Goal: Obtain resource: Download file/media

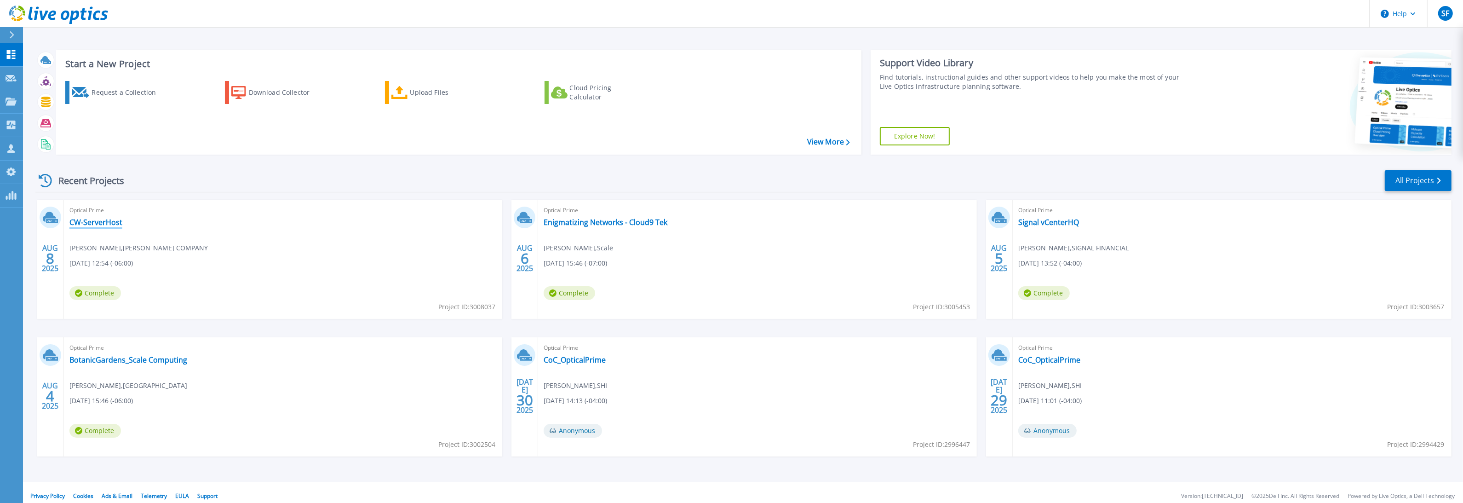
click at [103, 224] on link "CW-ServerHost" at bounding box center [95, 222] width 53 height 9
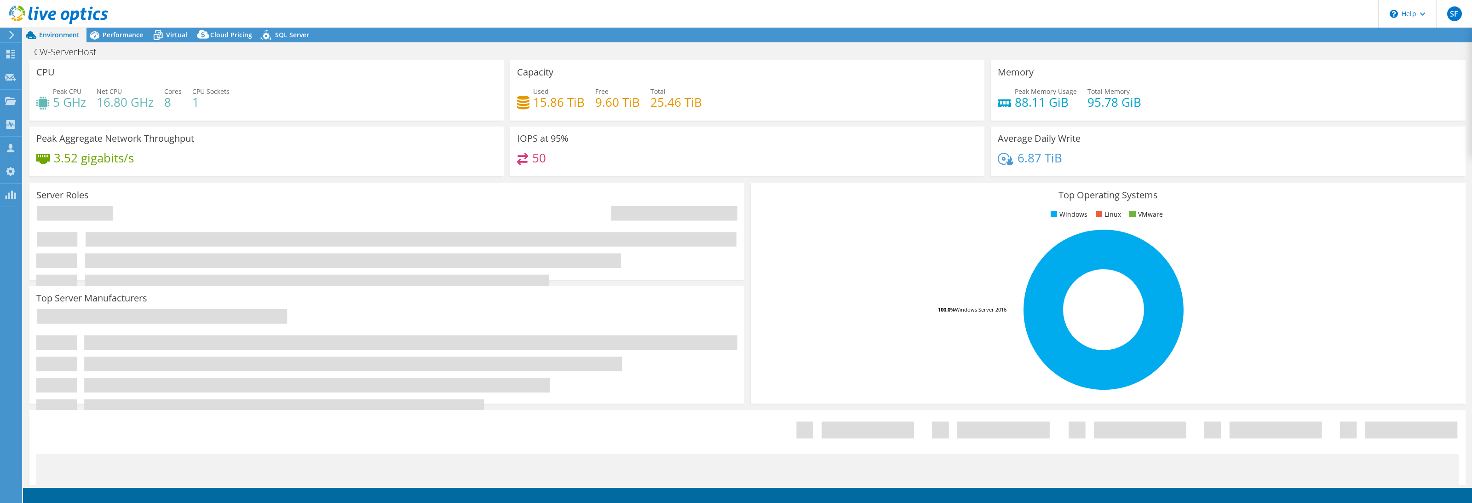
select select "USD"
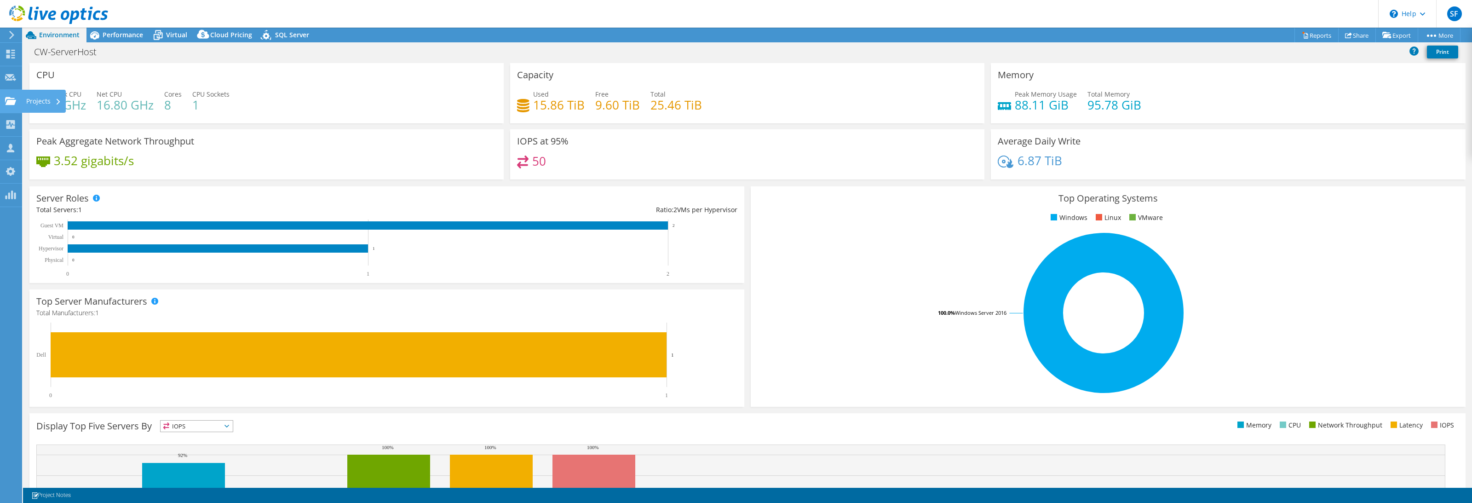
click at [13, 102] on use at bounding box center [10, 101] width 11 height 8
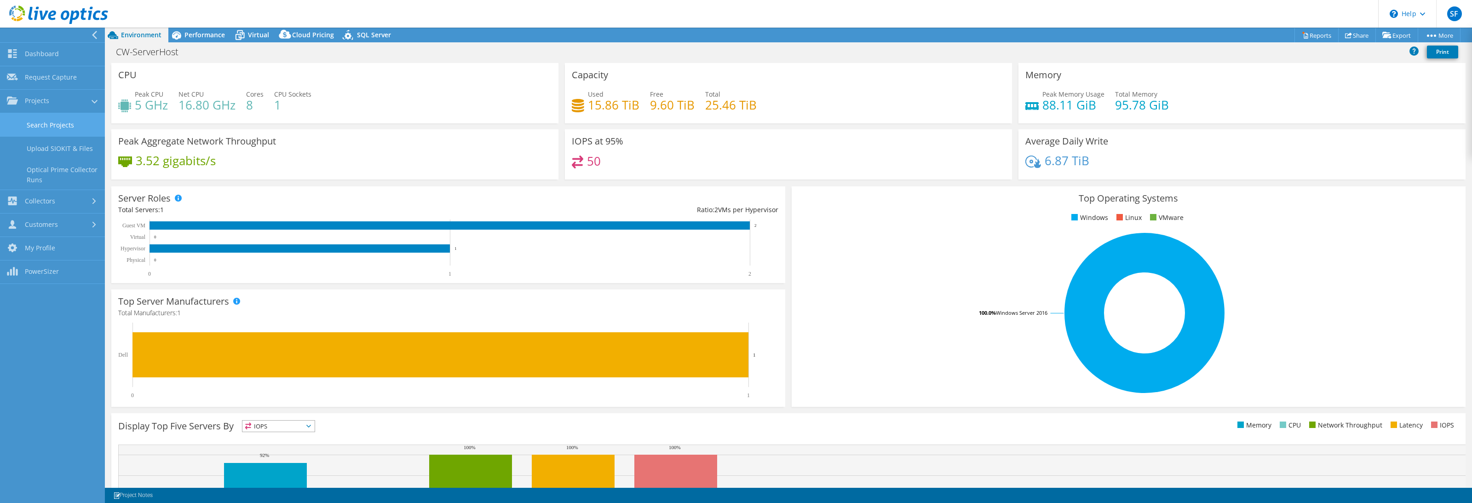
click at [63, 130] on link "Search Projects" at bounding box center [52, 124] width 105 height 23
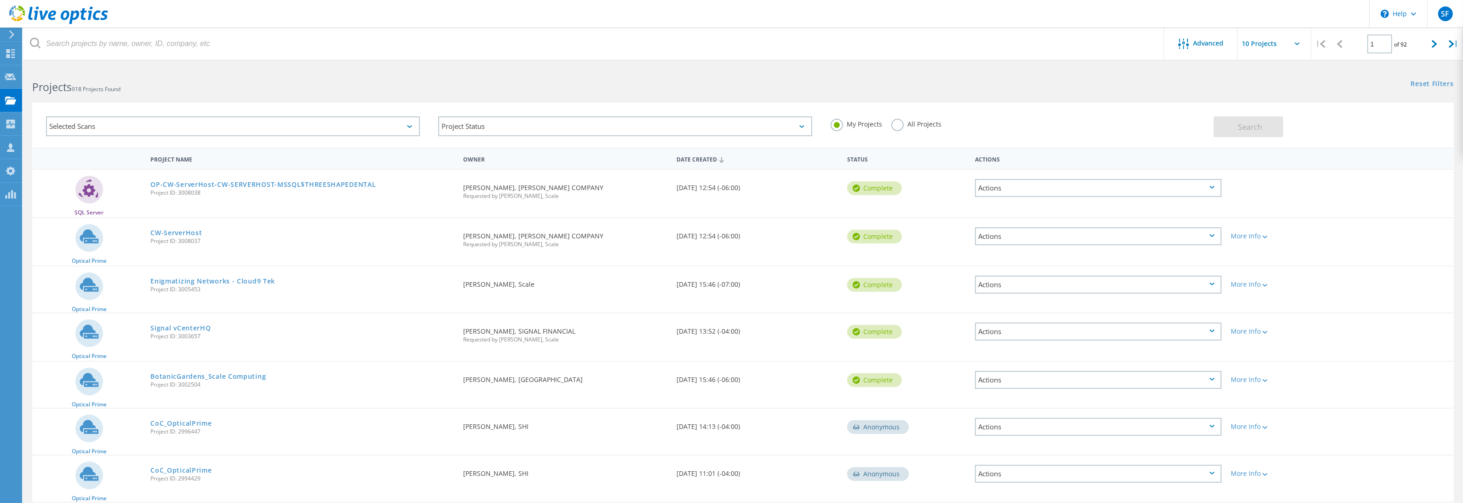
click at [895, 121] on label "All Projects" at bounding box center [916, 123] width 50 height 9
click at [0, 0] on input "All Projects" at bounding box center [0, 0] width 0 height 0
click at [1239, 127] on span "Search" at bounding box center [1251, 127] width 24 height 10
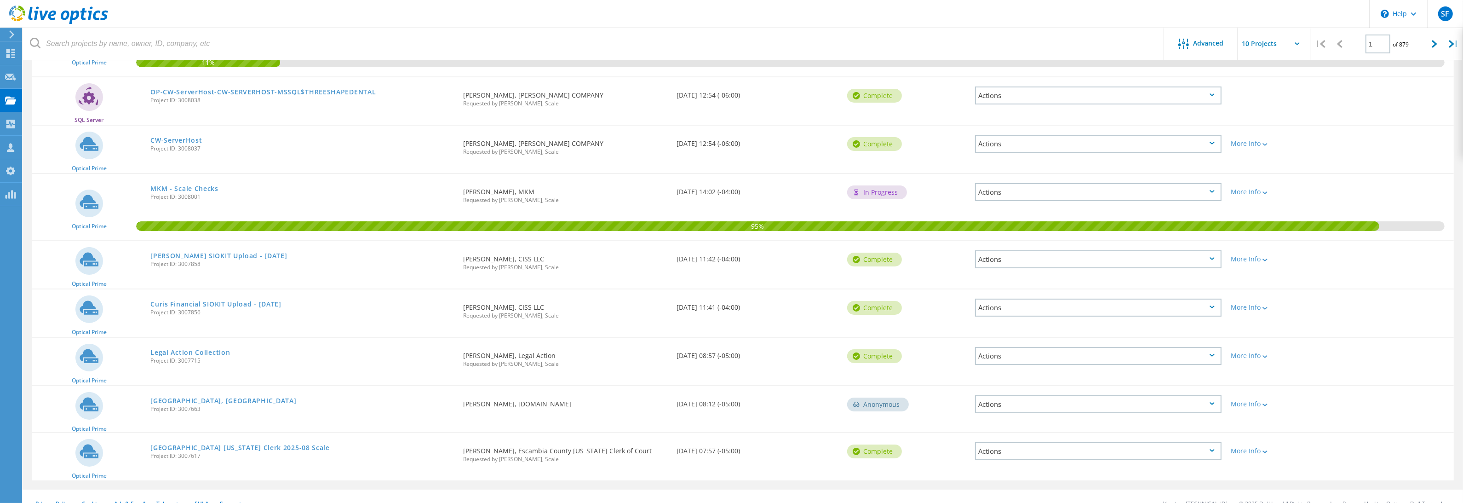
scroll to position [236, 0]
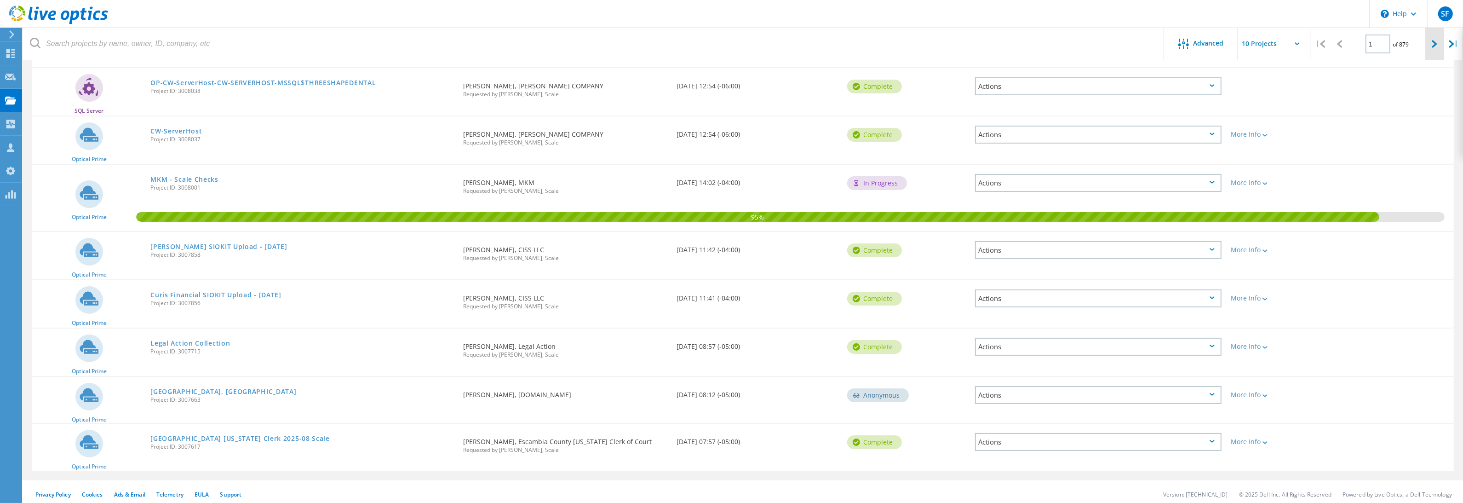
click at [1435, 37] on div at bounding box center [1434, 44] width 19 height 33
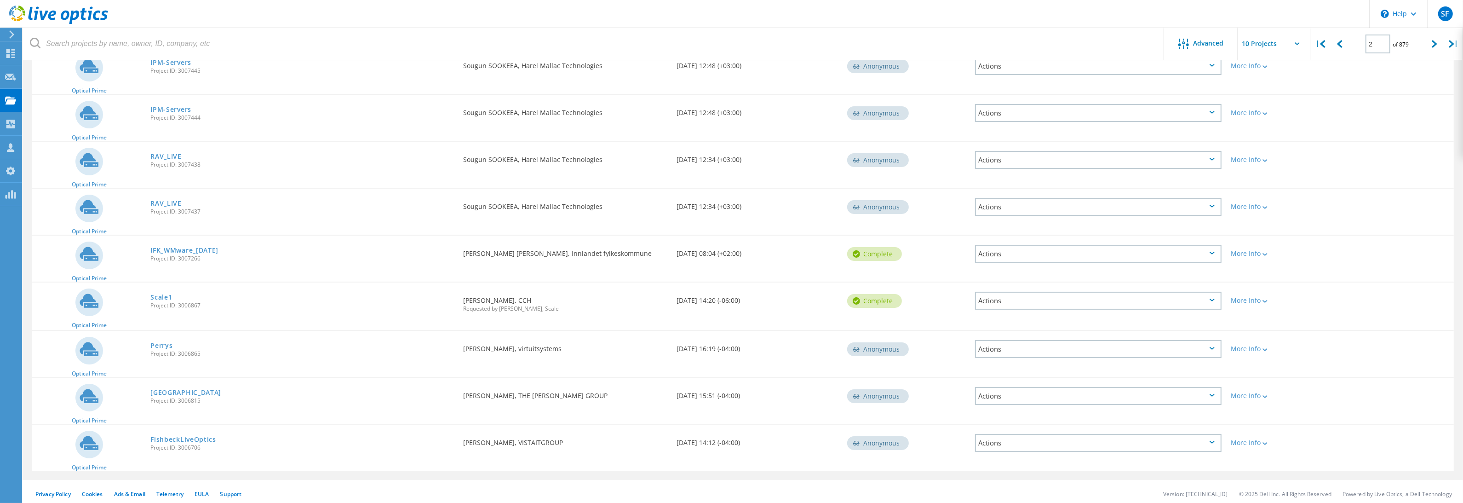
scroll to position [0, 0]
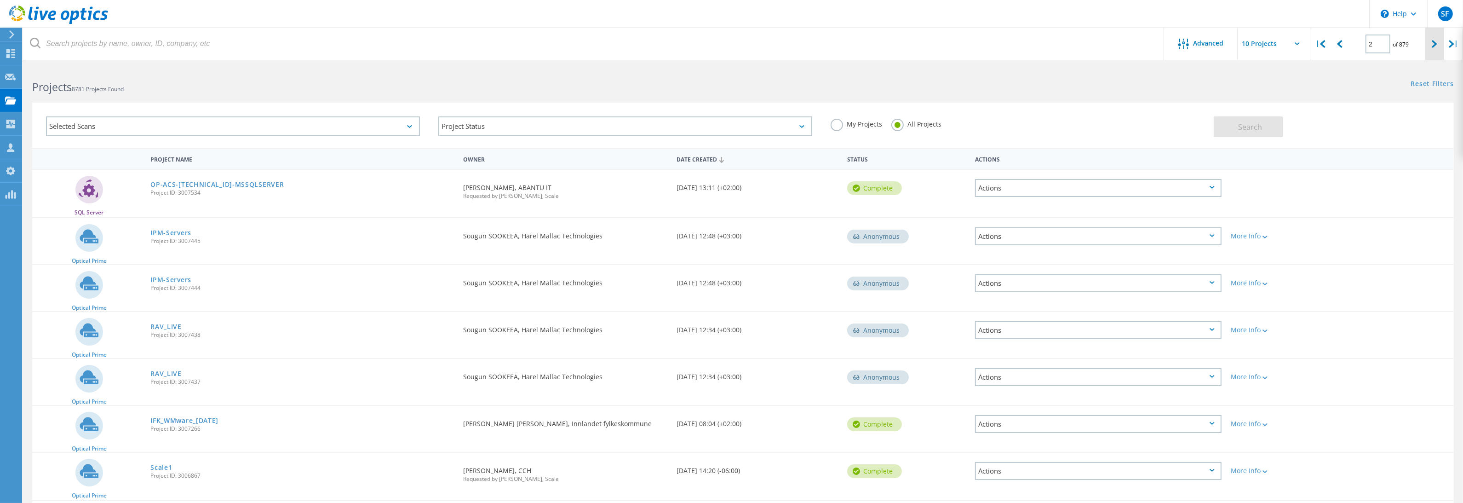
click at [1432, 40] on icon at bounding box center [1435, 44] width 6 height 8
type input "3"
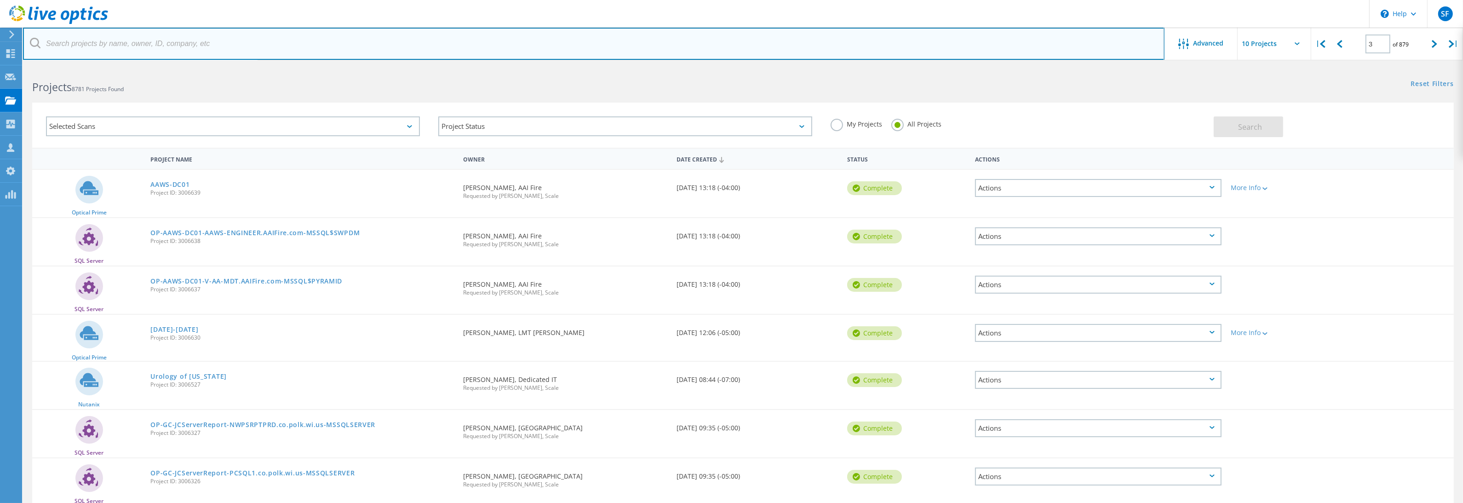
click at [242, 44] on input "text" at bounding box center [594, 44] width 1142 height 32
type input "scale1"
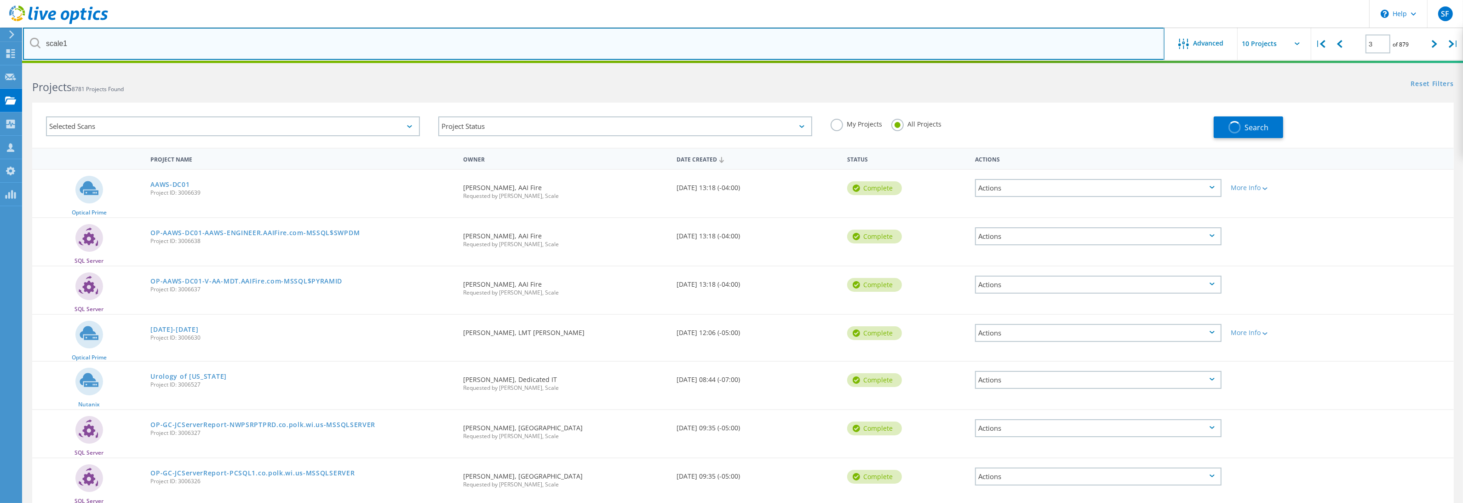
type input "1"
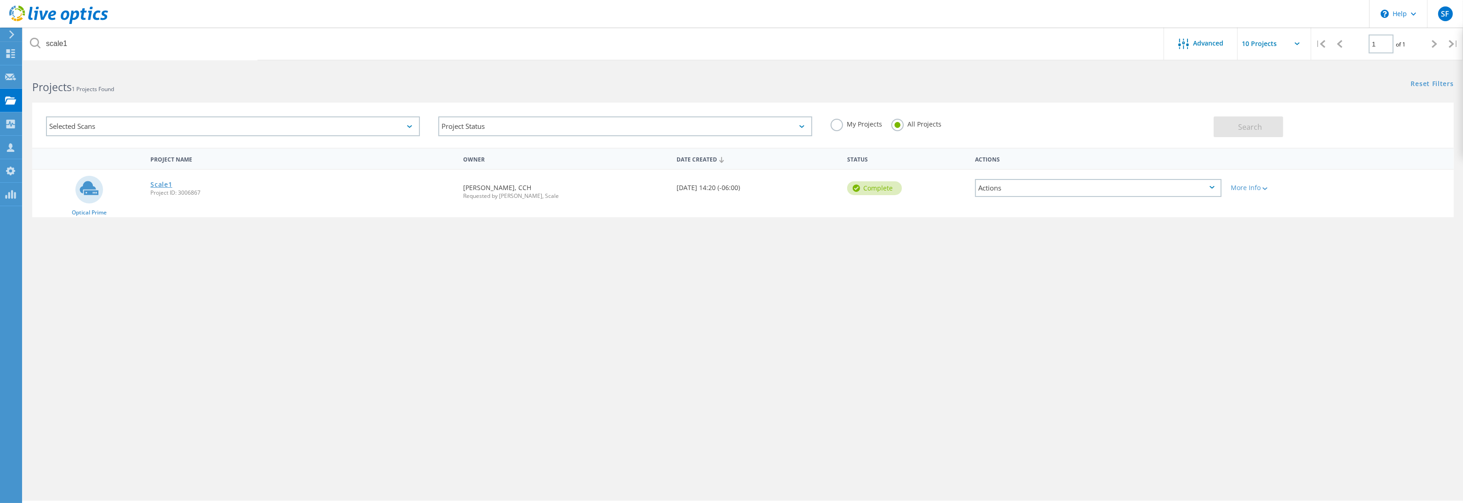
click at [162, 183] on link "Scale1" at bounding box center [161, 184] width 22 height 6
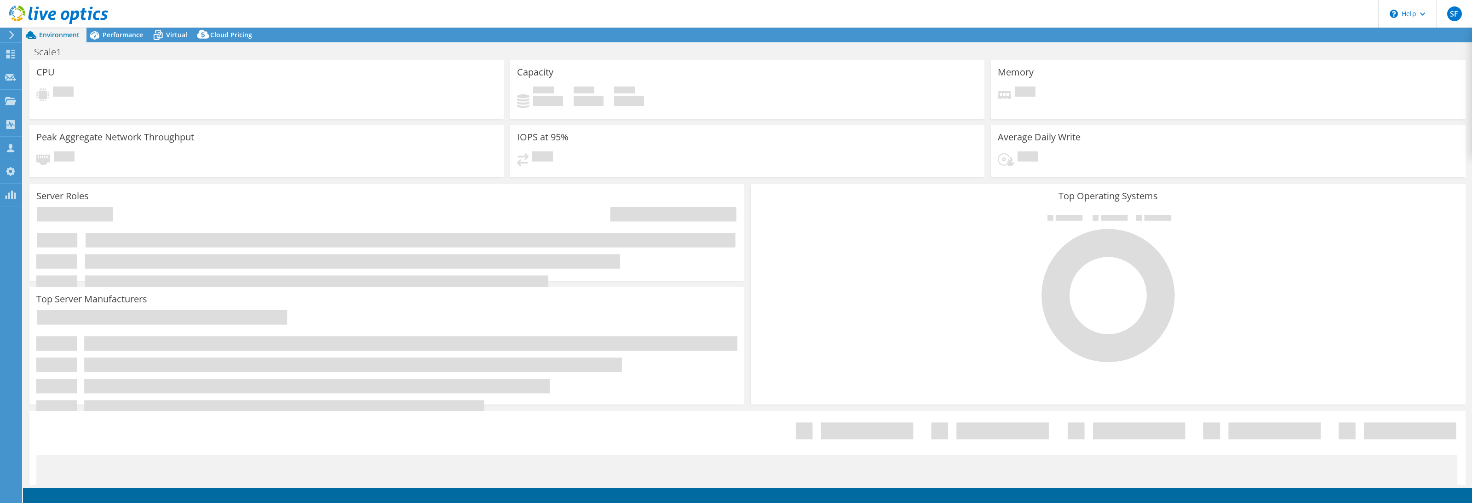
select select "USD"
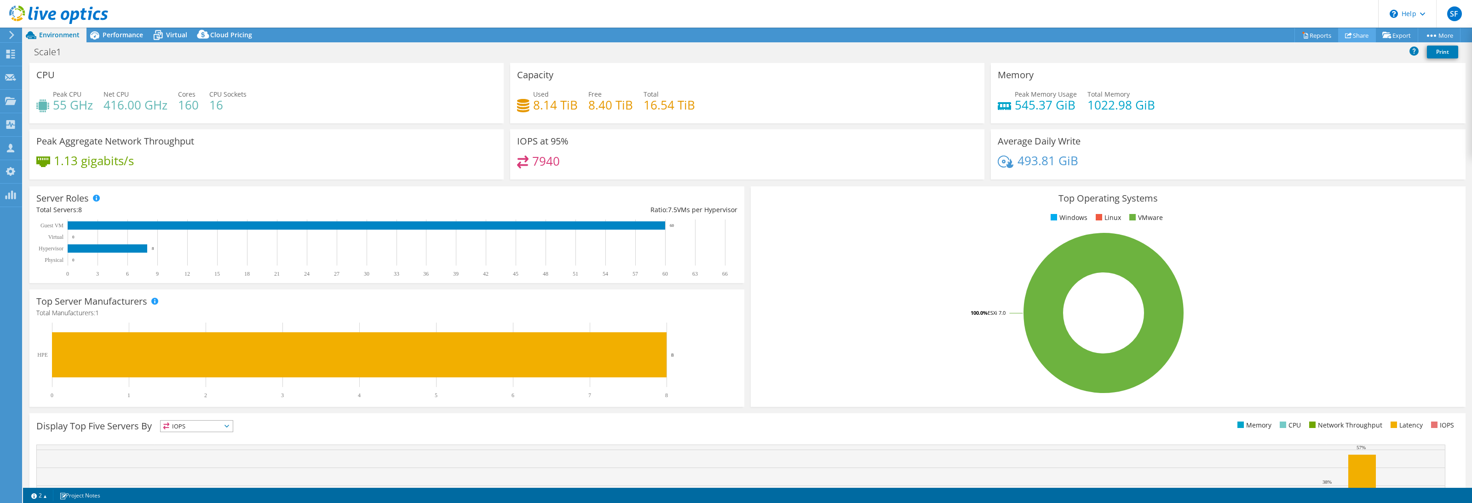
click at [1350, 36] on link "Share" at bounding box center [1357, 35] width 38 height 14
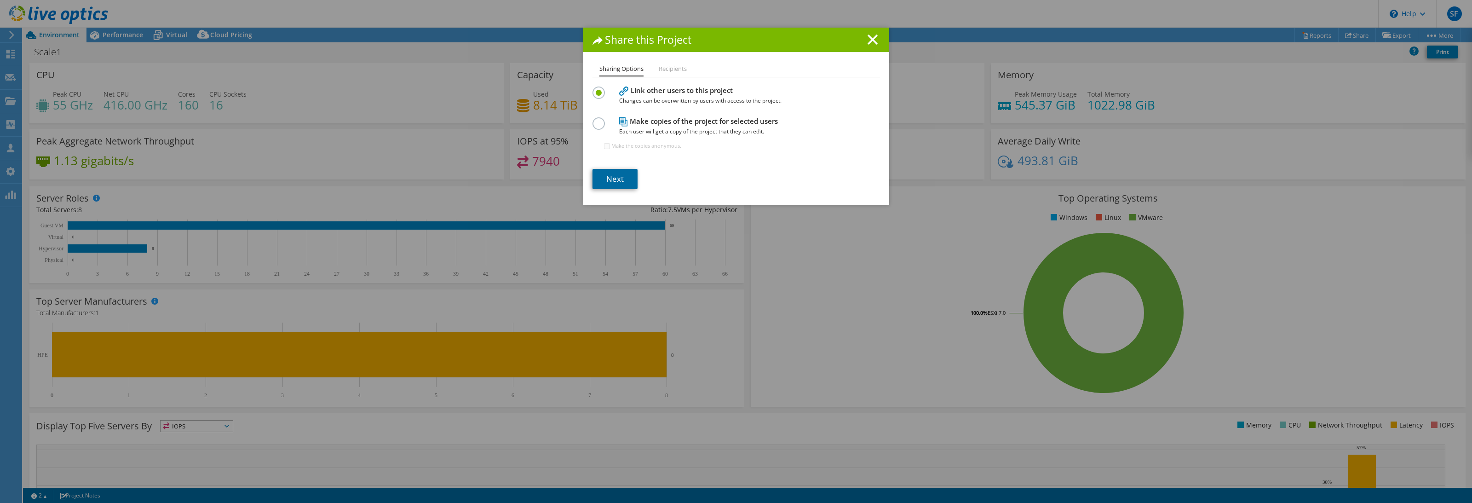
click at [612, 182] on link "Next" at bounding box center [614, 179] width 45 height 20
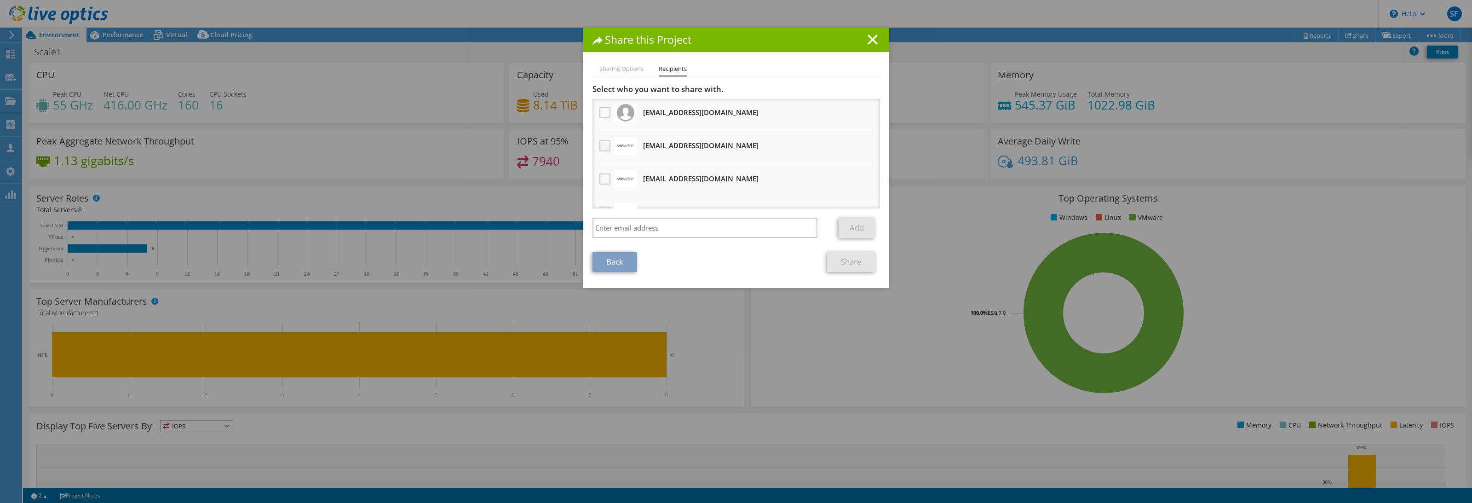
click at [599, 149] on label at bounding box center [605, 145] width 13 height 11
click at [0, 0] on input "checkbox" at bounding box center [0, 0] width 0 height 0
click at [833, 264] on link "Share" at bounding box center [851, 262] width 48 height 20
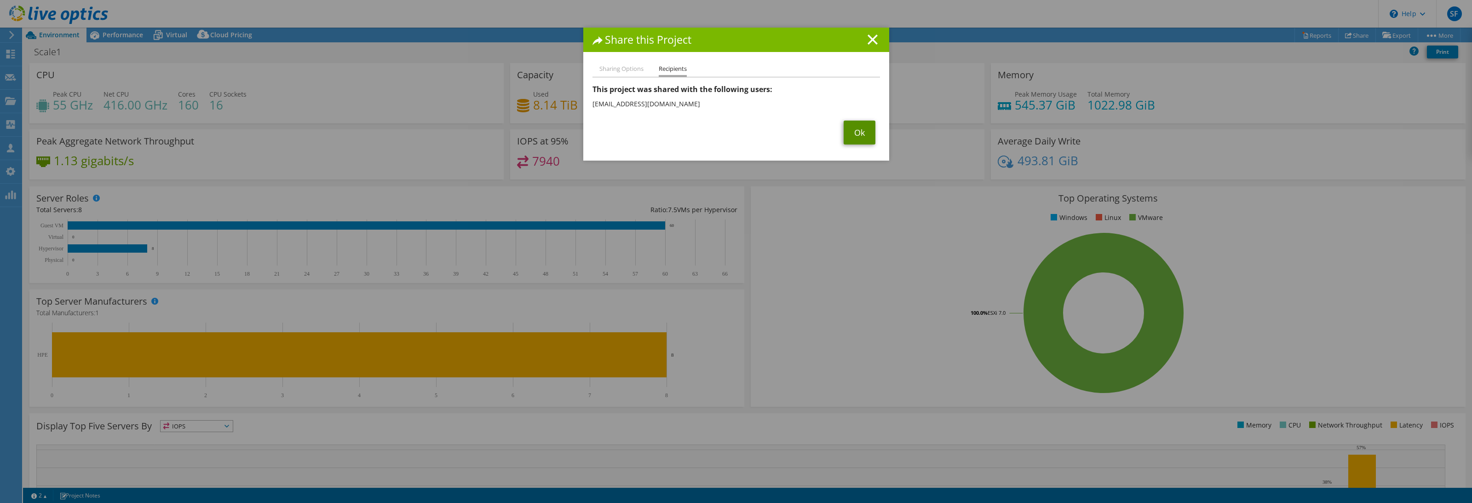
click at [848, 132] on link "Ok" at bounding box center [860, 133] width 32 height 24
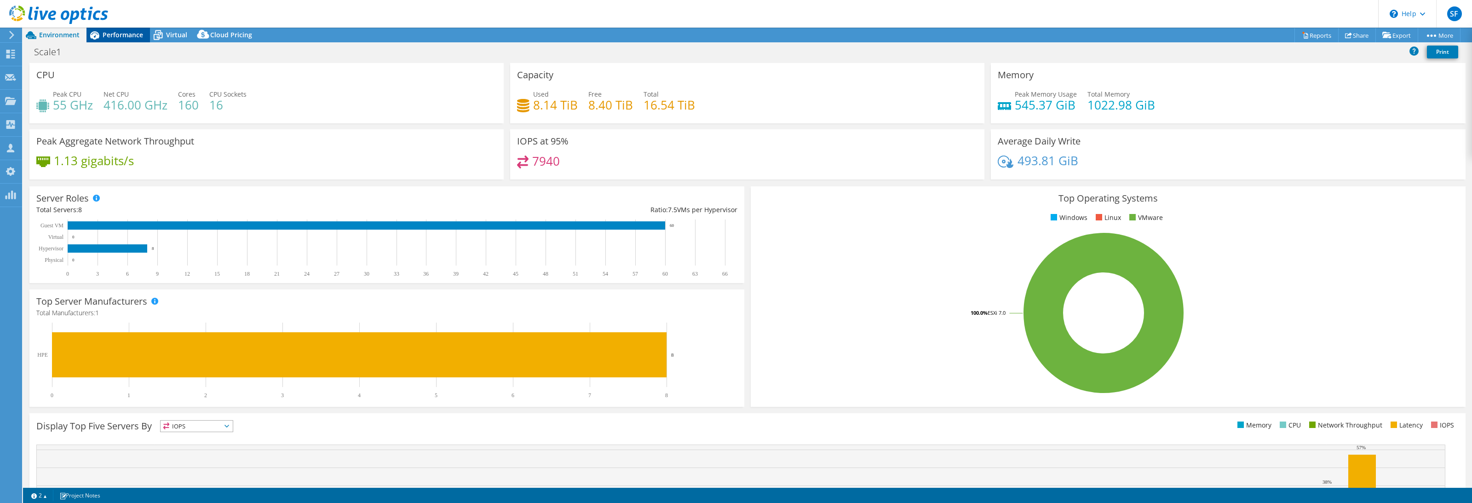
click at [119, 34] on span "Performance" at bounding box center [123, 34] width 40 height 9
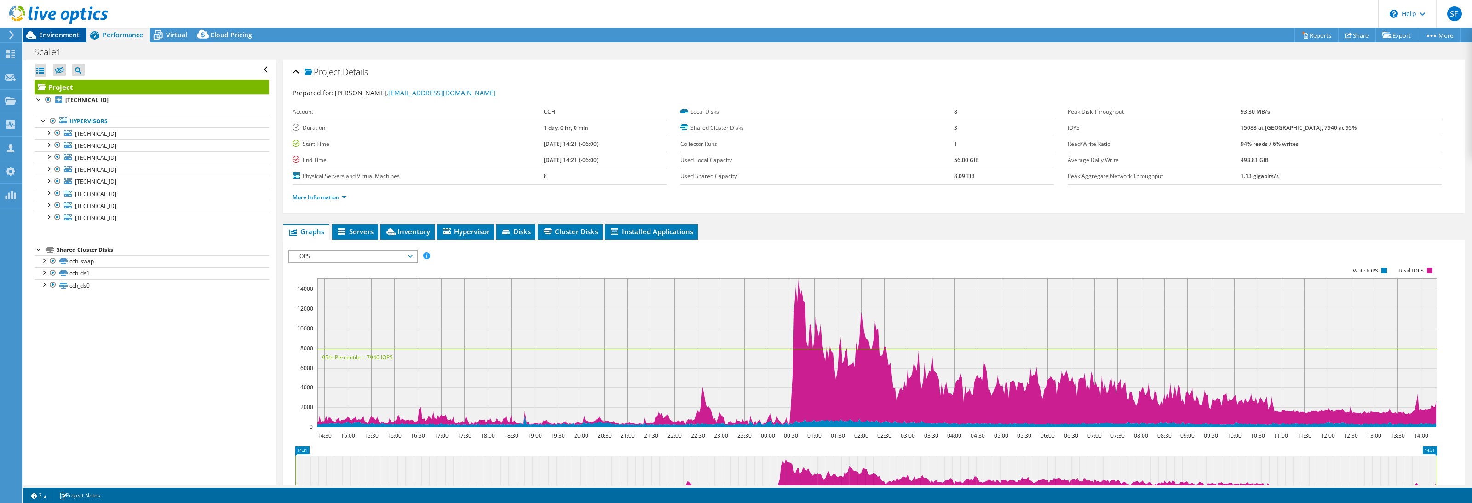
click at [59, 34] on span "Environment" at bounding box center [59, 34] width 40 height 9
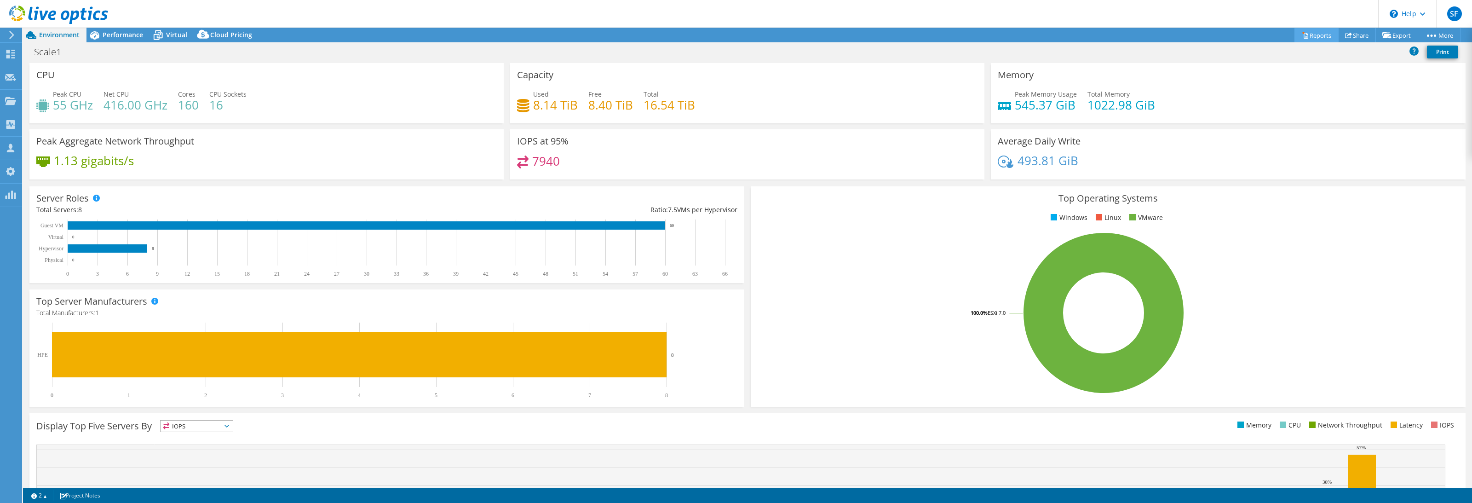
click at [1315, 36] on link "Reports" at bounding box center [1316, 35] width 44 height 14
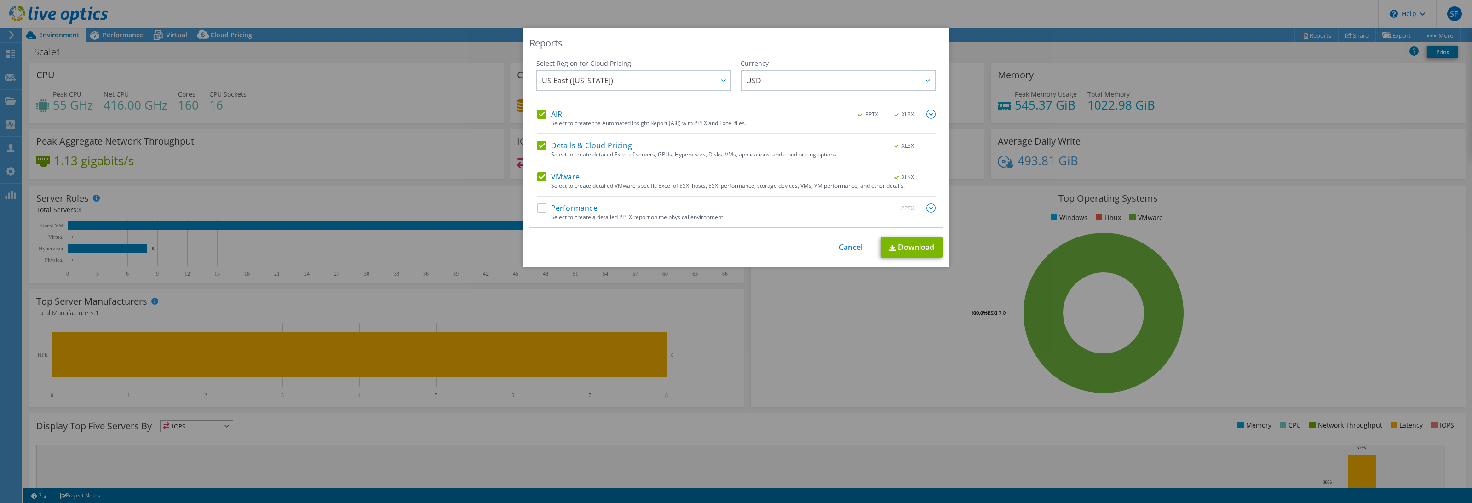
click at [570, 207] on label "Performance" at bounding box center [567, 207] width 60 height 9
click at [0, 0] on input "Performance" at bounding box center [0, 0] width 0 height 0
click at [881, 249] on link "Download" at bounding box center [912, 247] width 62 height 21
click at [846, 247] on link "Cancel" at bounding box center [850, 247] width 23 height 9
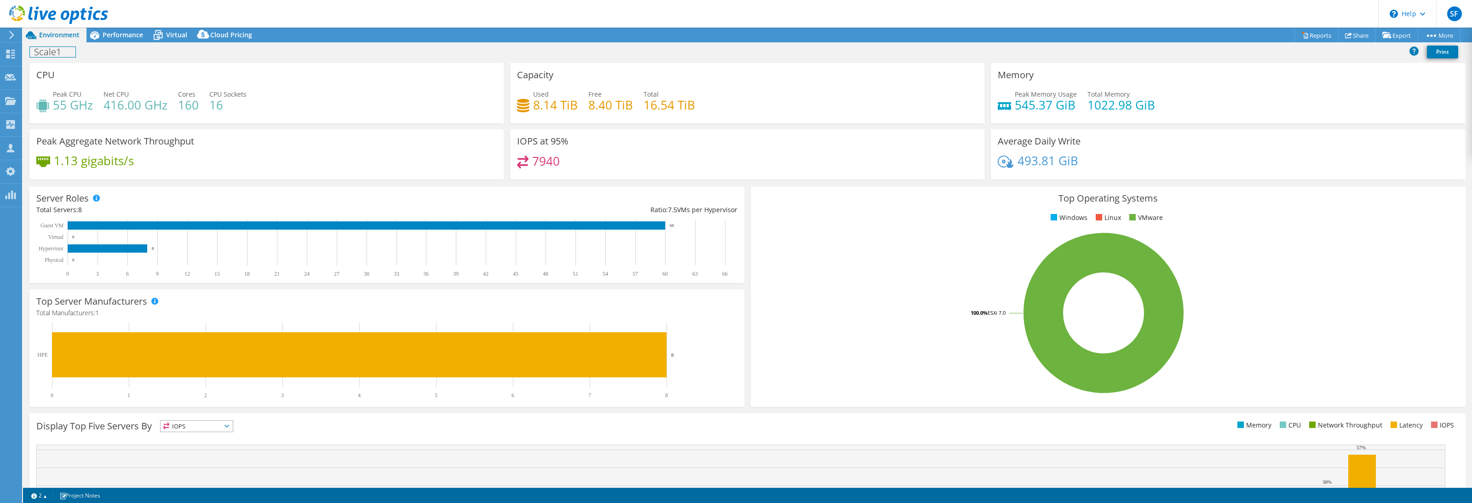
click at [54, 54] on h1 "Scale1" at bounding box center [53, 52] width 46 height 10
click at [36, 52] on h1 "Scale1" at bounding box center [53, 52] width 46 height 10
click at [125, 52] on link at bounding box center [127, 51] width 13 height 11
click at [1351, 36] on link "Share" at bounding box center [1357, 35] width 38 height 14
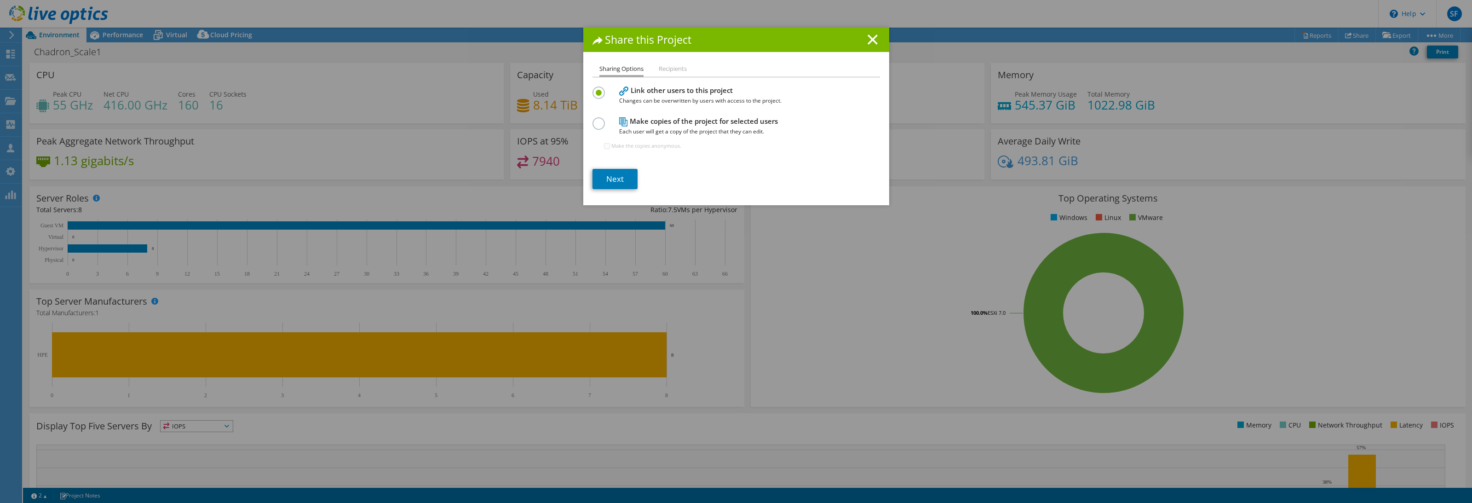
drag, startPoint x: 864, startPoint y: 43, endPoint x: 939, endPoint y: 41, distance: 75.0
click at [868, 43] on line at bounding box center [872, 39] width 9 height 9
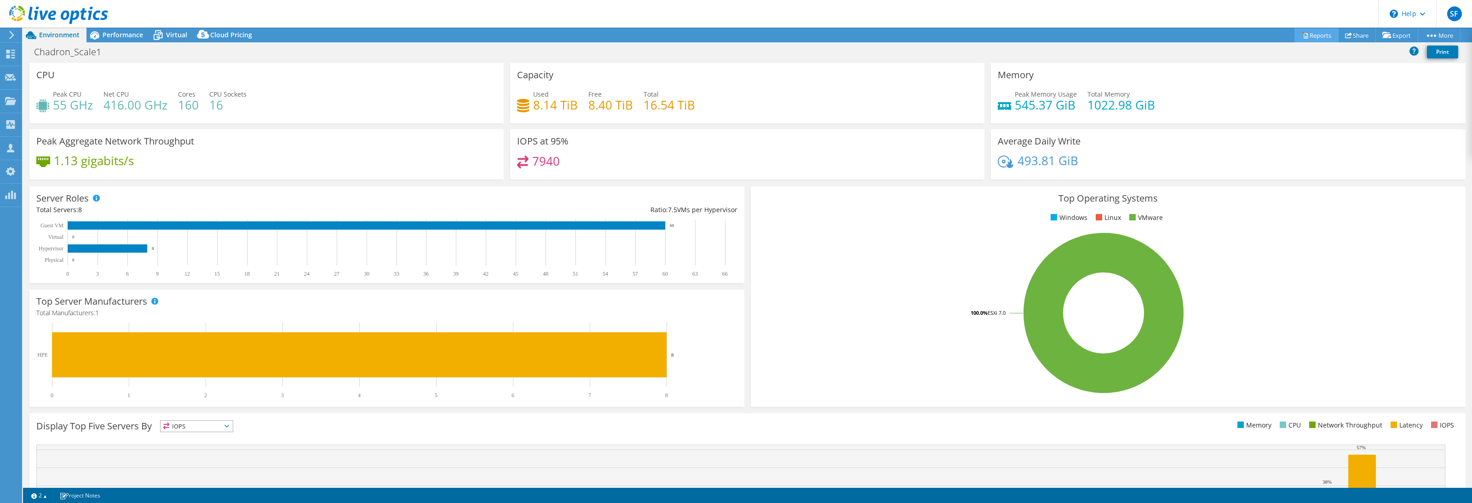
click at [1310, 33] on link "Reports" at bounding box center [1316, 35] width 44 height 14
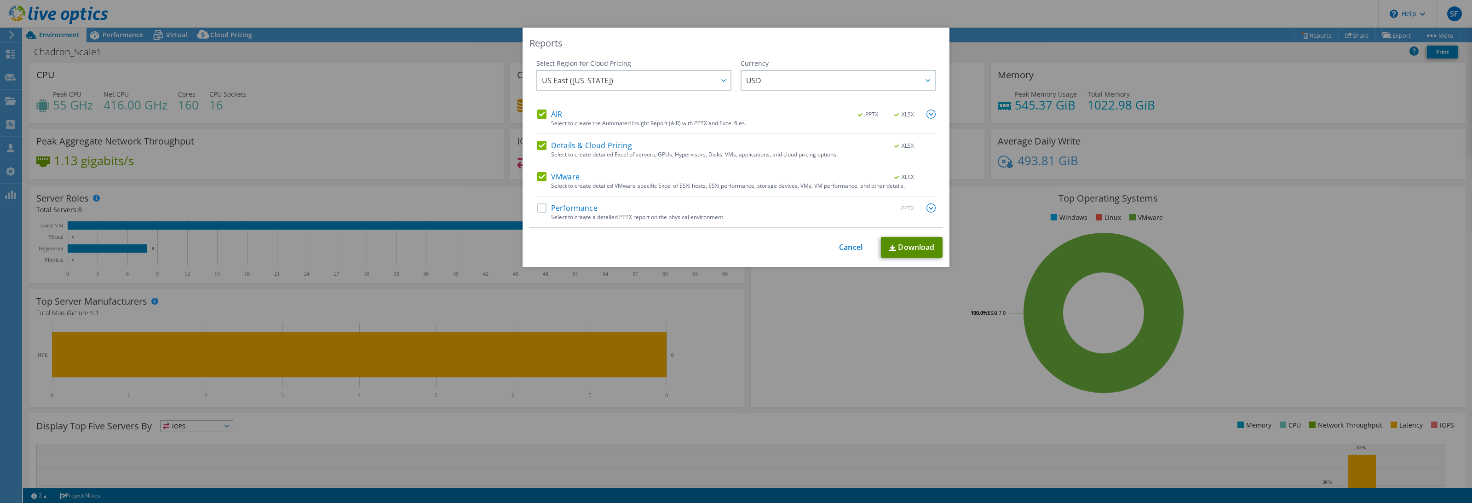
click at [899, 252] on link "Download" at bounding box center [912, 247] width 62 height 21
click at [849, 246] on link "Cancel" at bounding box center [850, 247] width 23 height 9
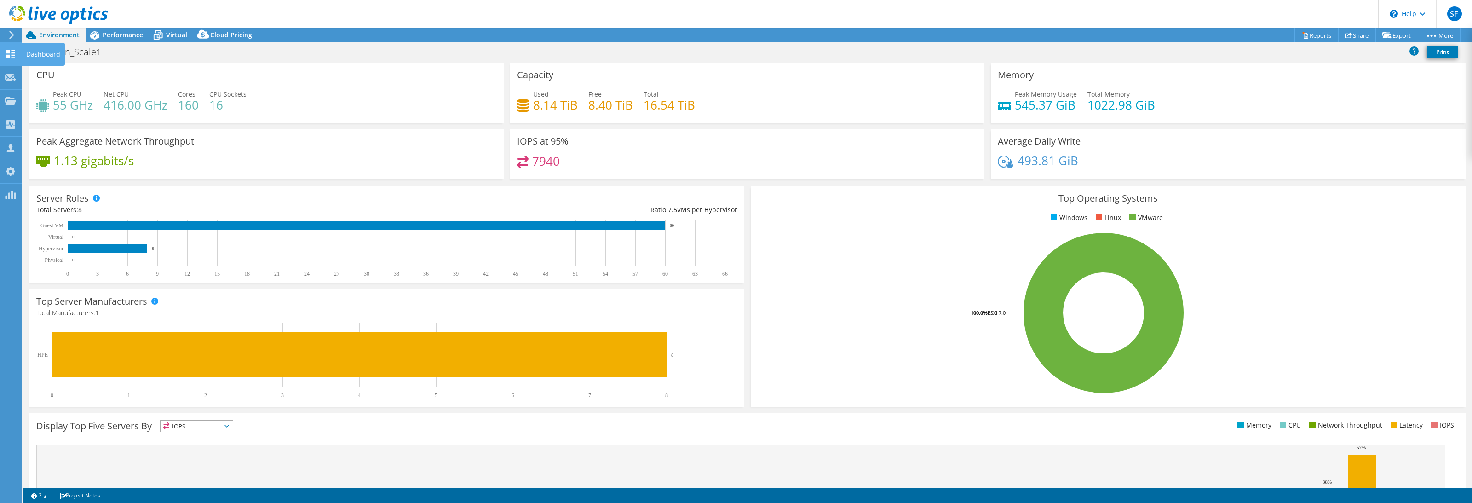
click at [14, 51] on icon at bounding box center [10, 54] width 11 height 9
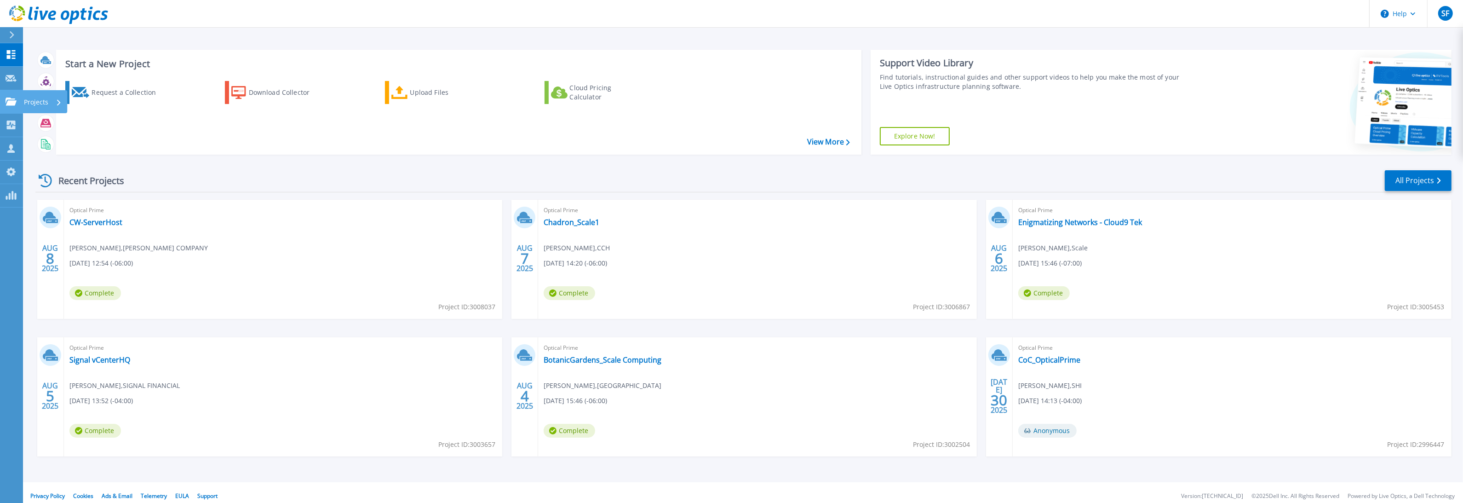
click at [14, 100] on icon at bounding box center [11, 102] width 11 height 8
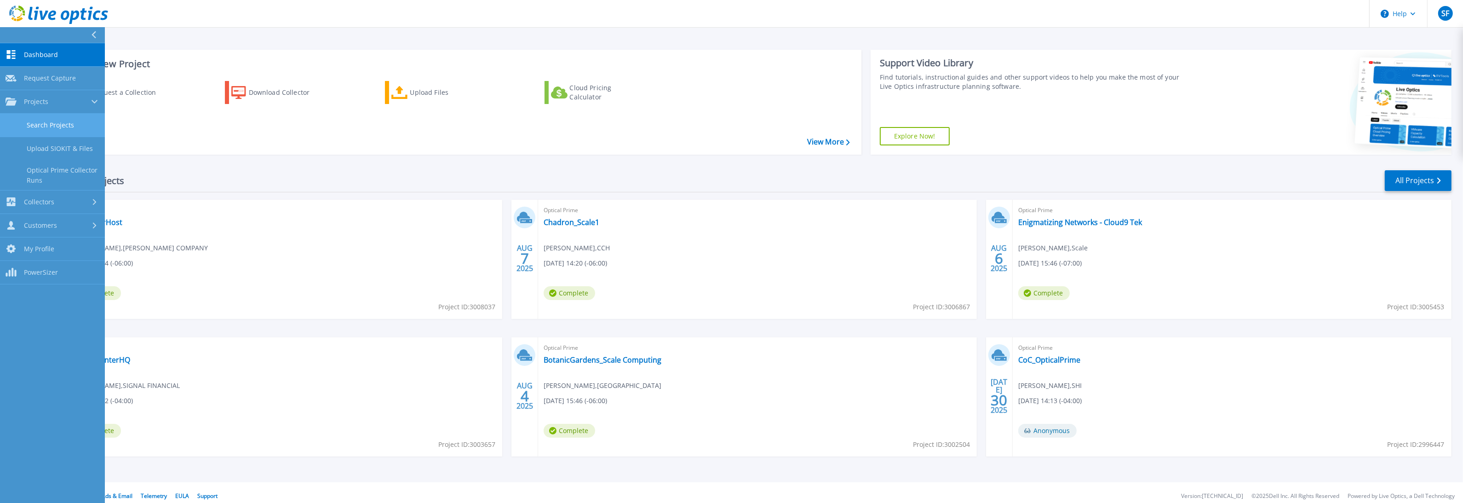
click at [71, 122] on link "Search Projects" at bounding box center [52, 125] width 105 height 23
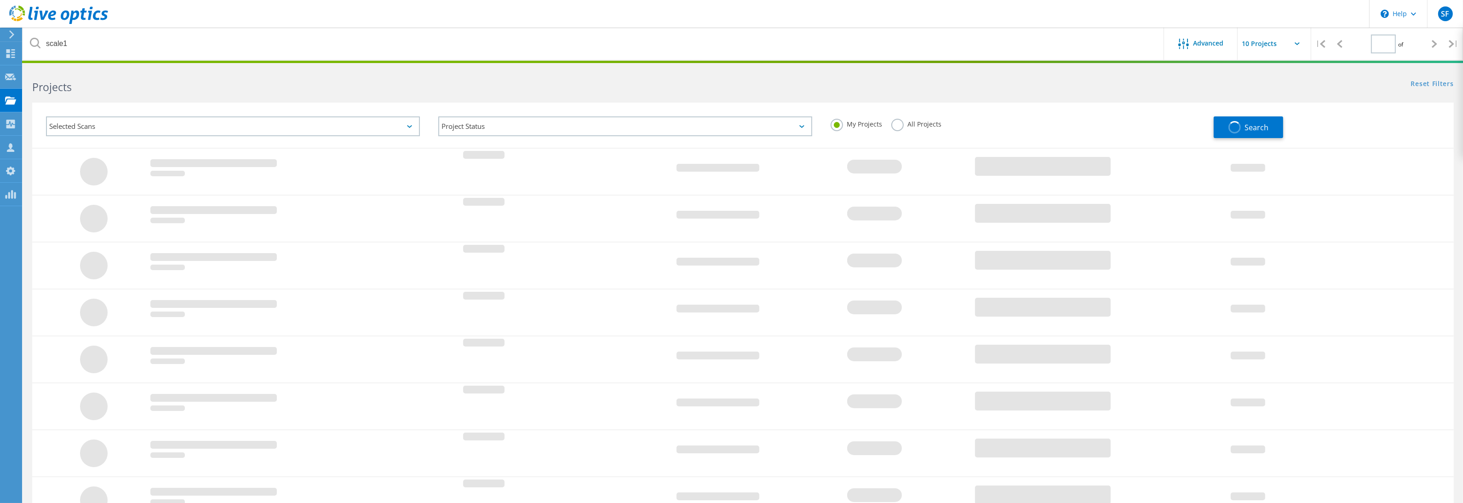
type input "1"
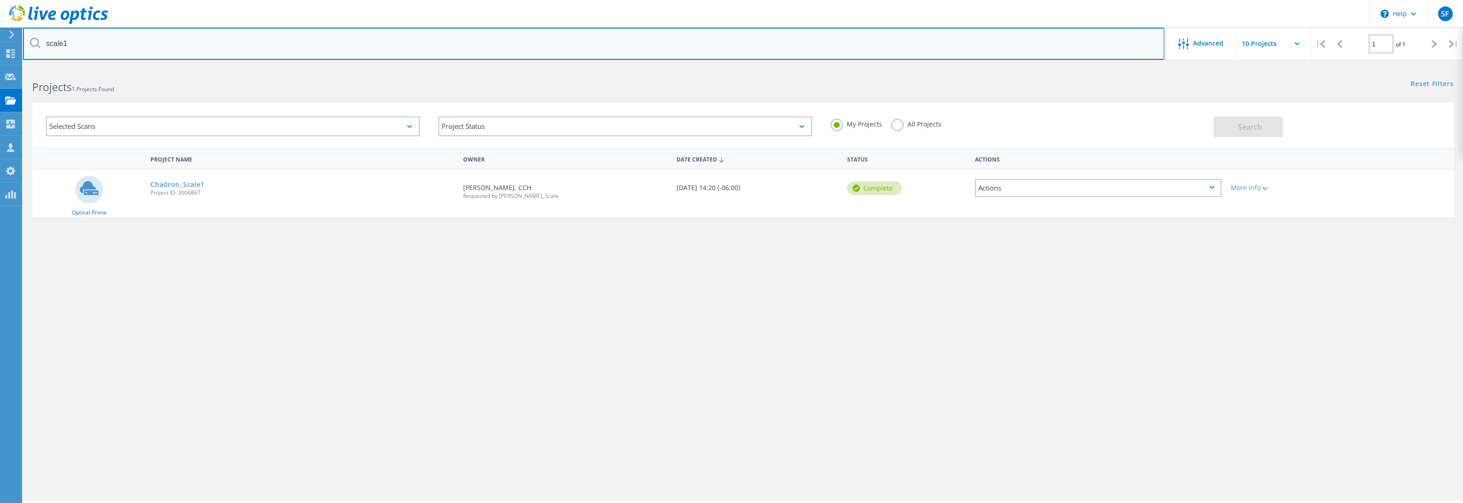
drag, startPoint x: 385, startPoint y: 46, endPoint x: 0, endPoint y: 29, distance: 385.9
click at [0, 67] on div "\n Help Explore Helpful Articles Contact Support SF OEM Team Member [PERSON_NAM…" at bounding box center [731, 297] width 1463 height 461
type input "gvh"
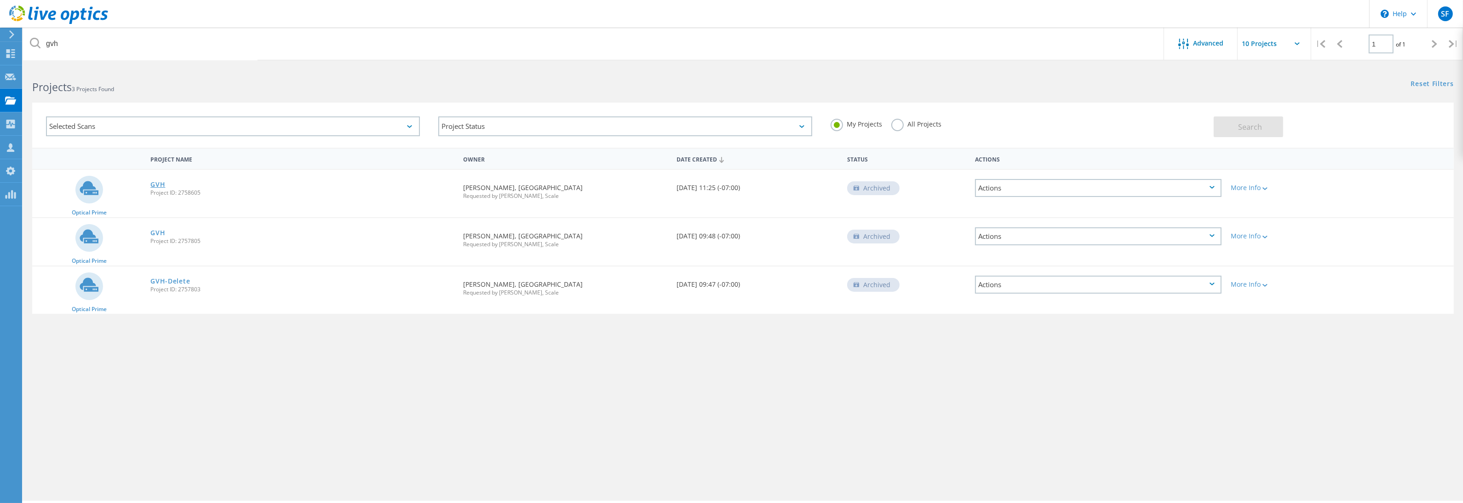
click at [154, 183] on link "GVH" at bounding box center [157, 184] width 15 height 6
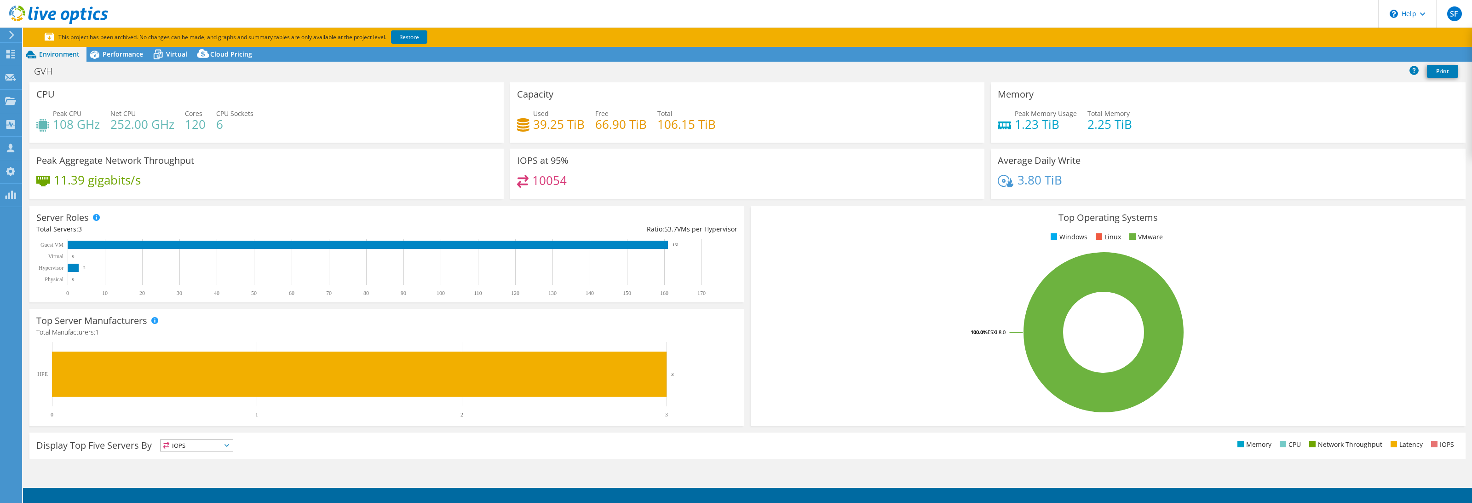
select select "USD"
click at [407, 36] on link "Restore" at bounding box center [409, 36] width 36 height 13
click at [8, 104] on icon at bounding box center [10, 101] width 11 height 9
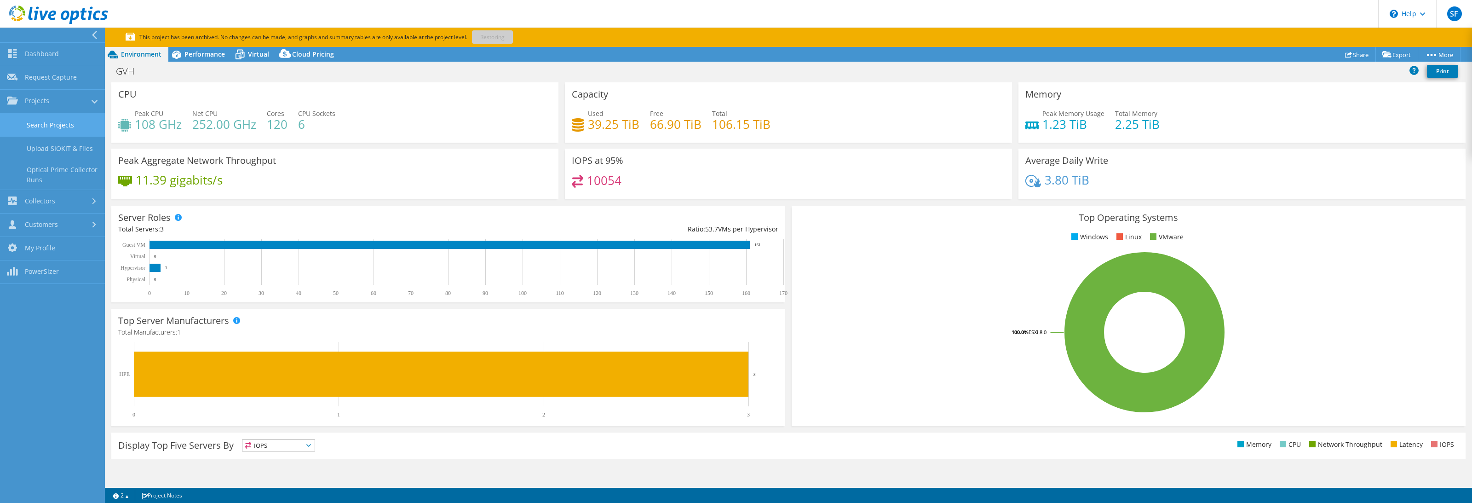
click at [45, 125] on link "Search Projects" at bounding box center [52, 124] width 105 height 23
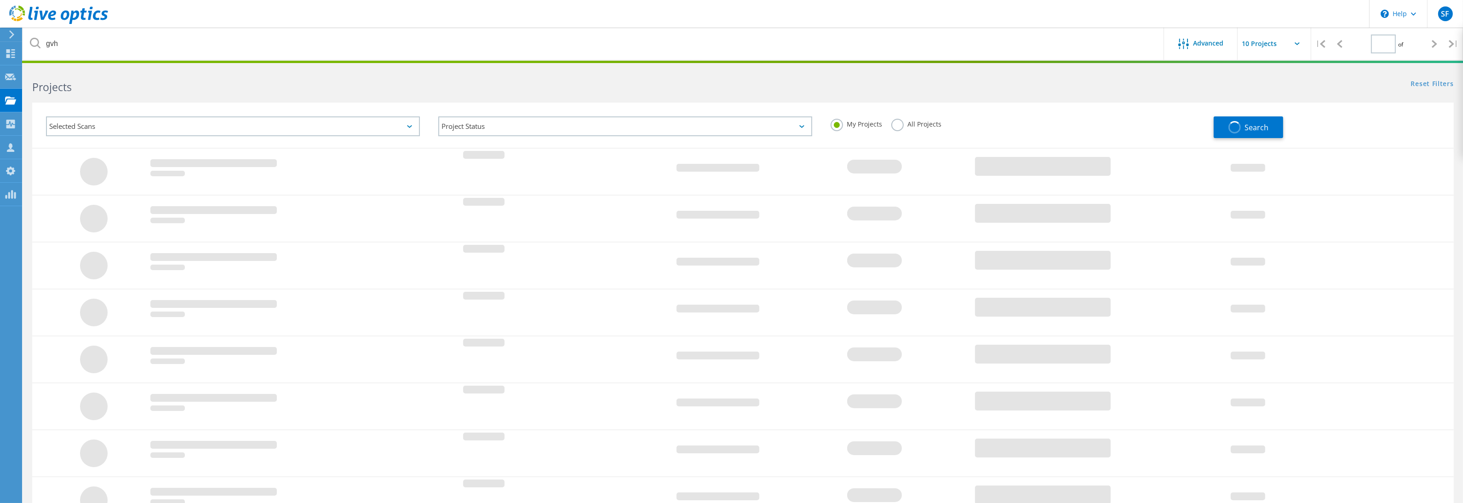
type input "1"
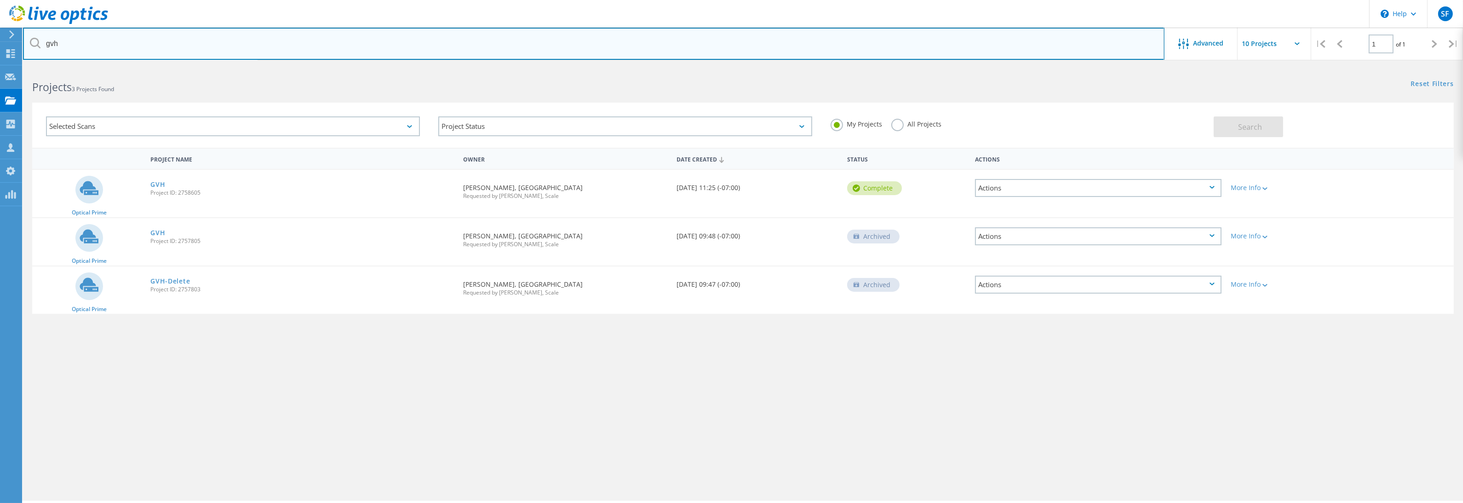
drag, startPoint x: 178, startPoint y: 43, endPoint x: 17, endPoint y: 35, distance: 161.2
click at [17, 67] on div "\n Help Explore Helpful Articles Contact Support SF OEM Team Member [PERSON_NAM…" at bounding box center [731, 297] width 1463 height 461
paste input "2758605"
type input "2758605"
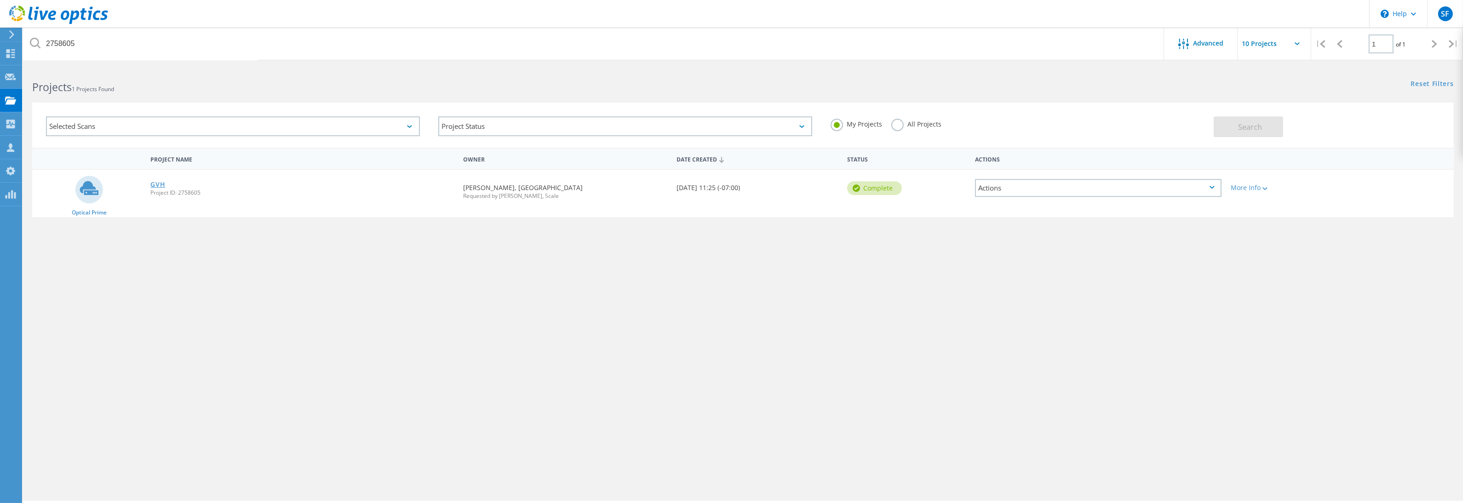
click at [160, 183] on link "GVH" at bounding box center [157, 184] width 15 height 6
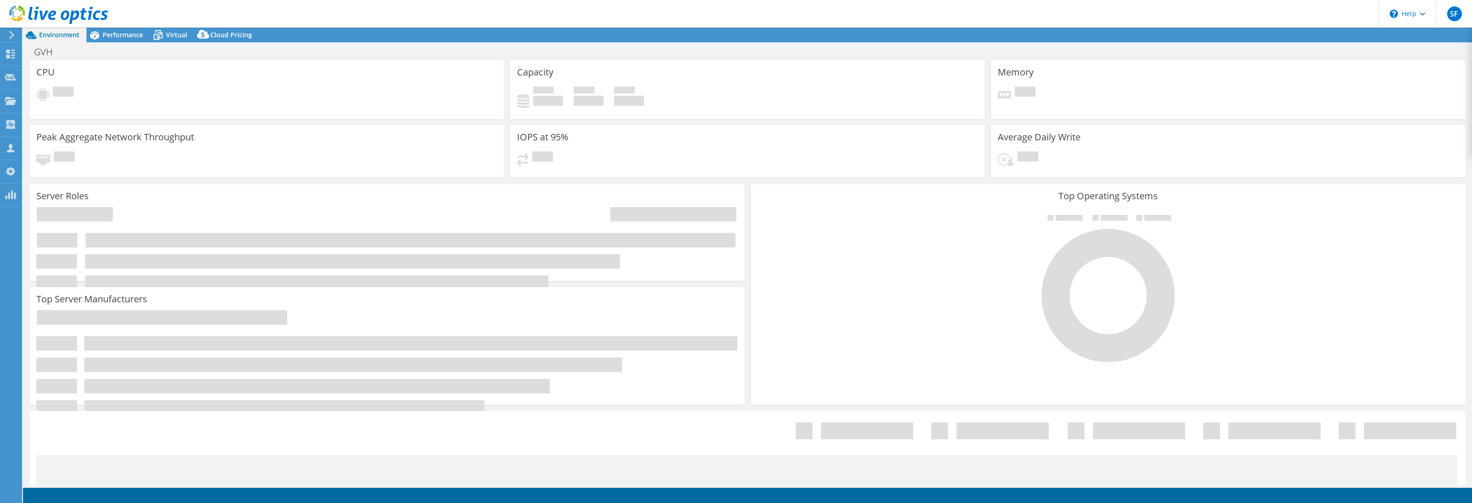
select select "USD"
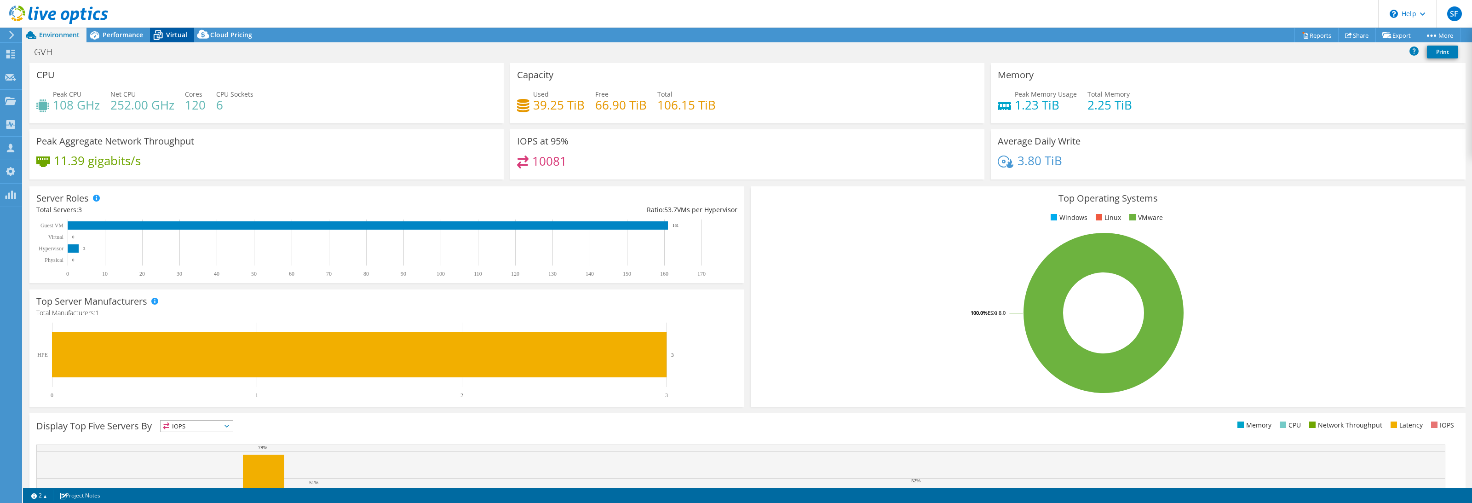
click at [166, 37] on span "Virtual" at bounding box center [176, 34] width 21 height 9
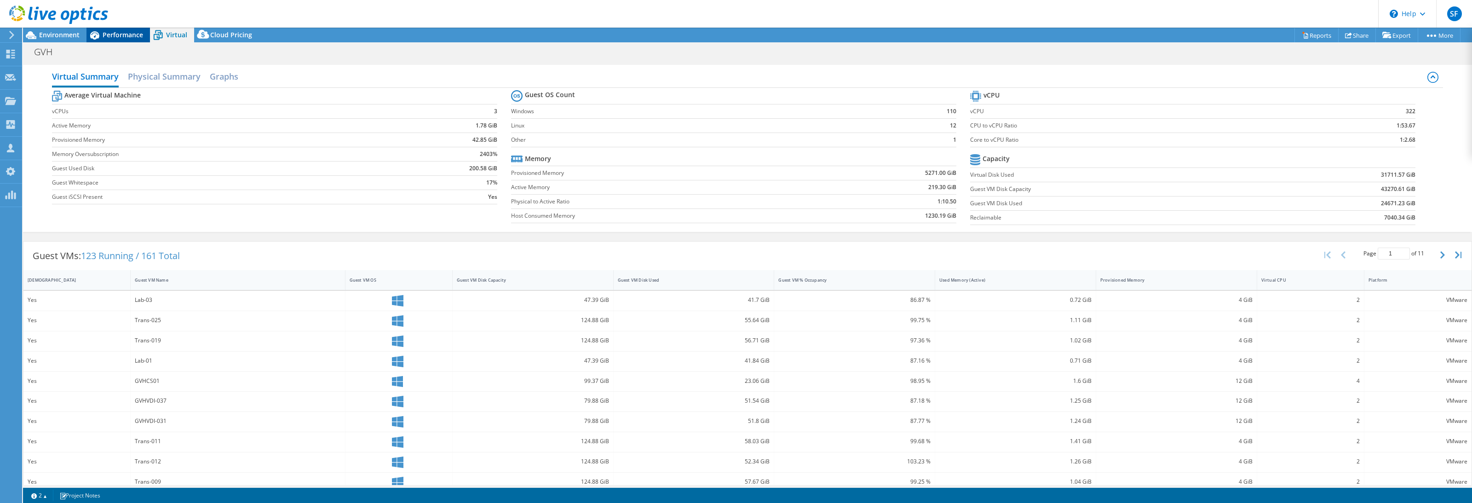
click at [120, 37] on span "Performance" at bounding box center [123, 34] width 40 height 9
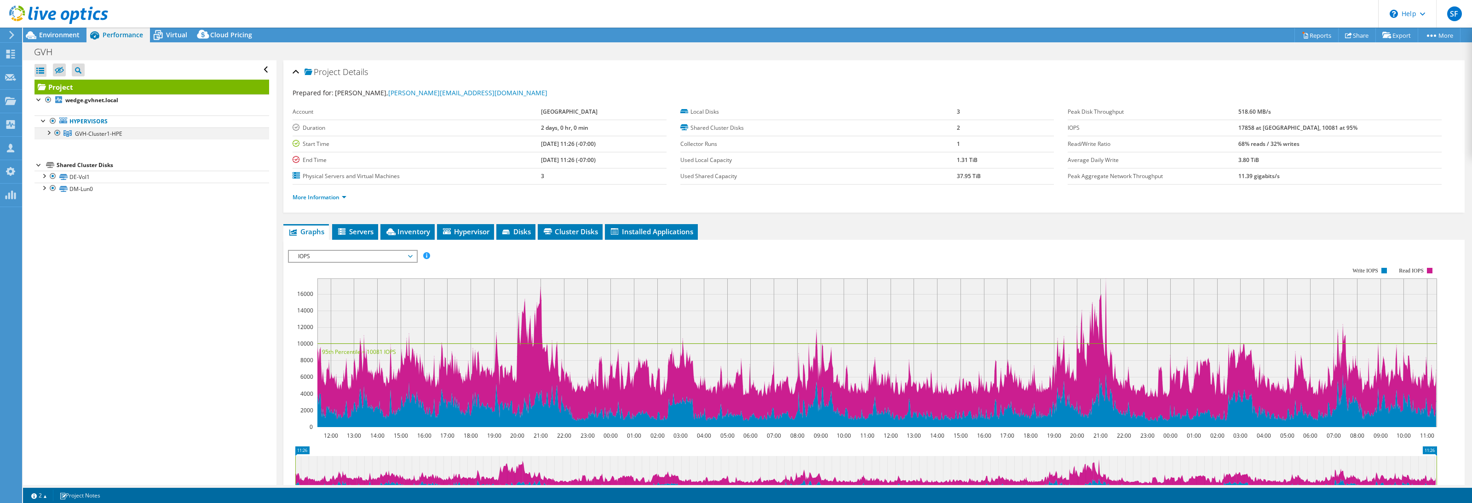
click at [45, 136] on div at bounding box center [48, 131] width 9 height 9
click at [10, 54] on icon at bounding box center [10, 54] width 11 height 9
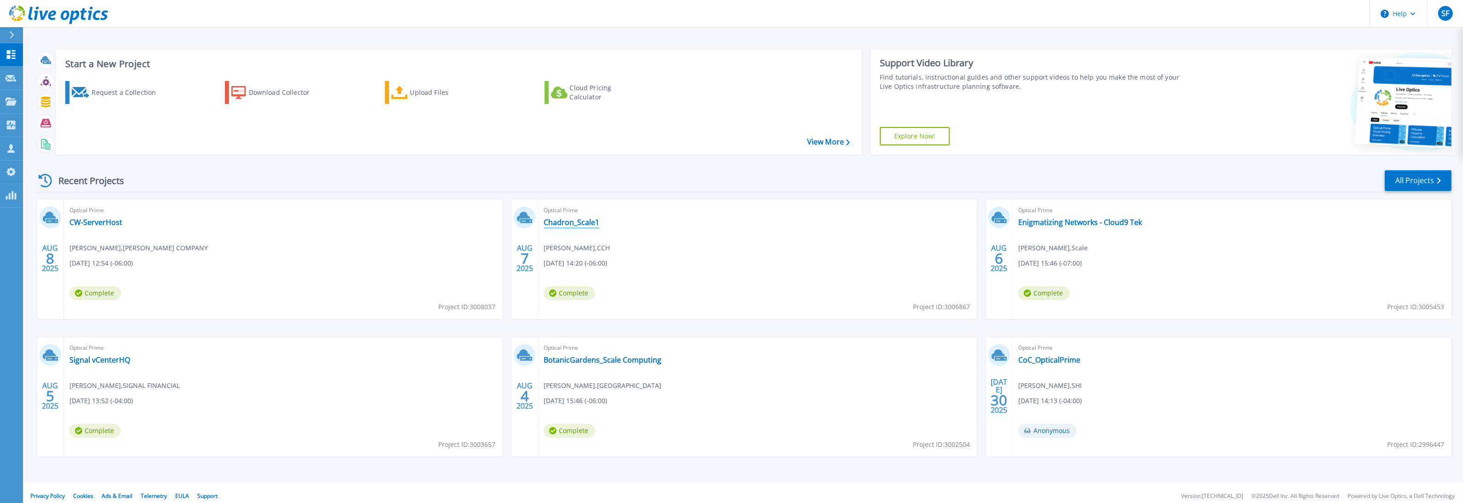
click at [596, 225] on link "Chadron_Scale1" at bounding box center [572, 222] width 56 height 9
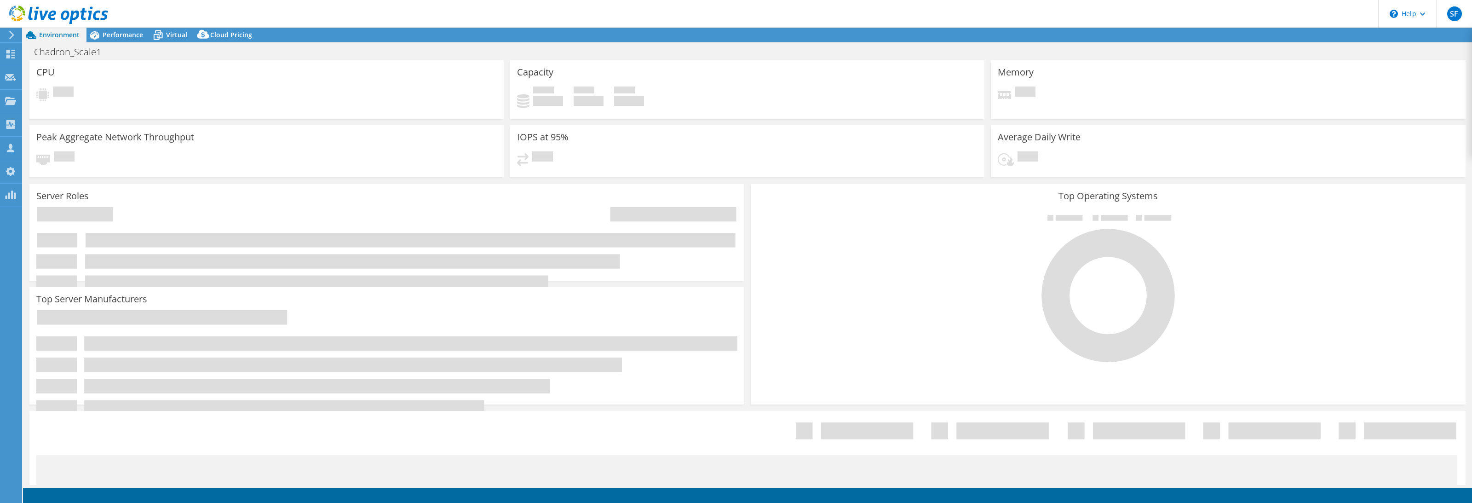
select select "USD"
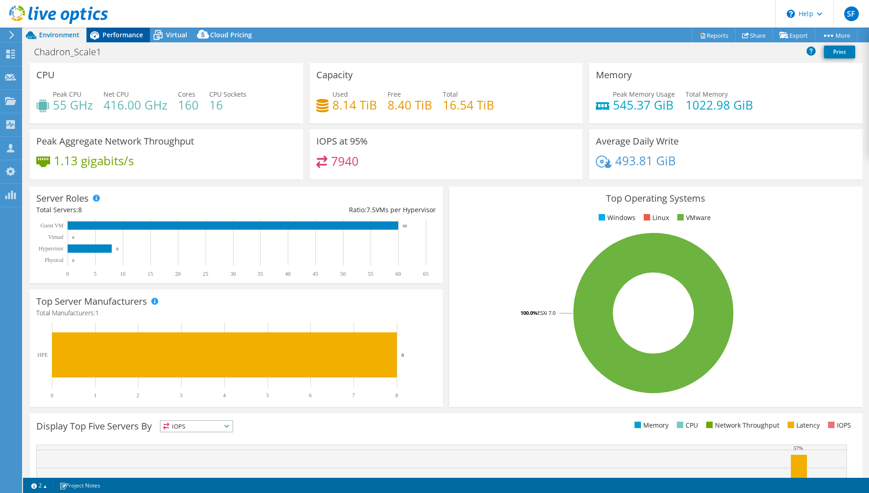
click at [129, 34] on span "Performance" at bounding box center [123, 34] width 40 height 9
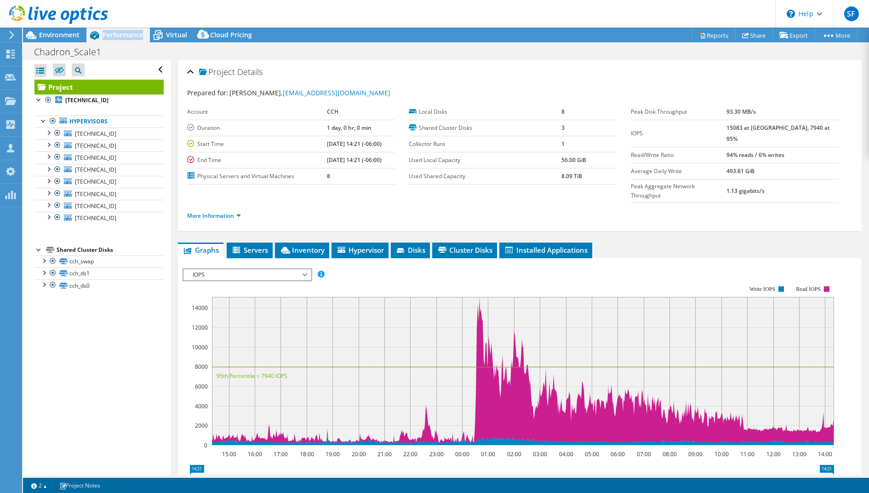
click at [129, 34] on span "Performance" at bounding box center [123, 34] width 40 height 9
click at [217, 212] on link "More Information" at bounding box center [214, 216] width 54 height 8
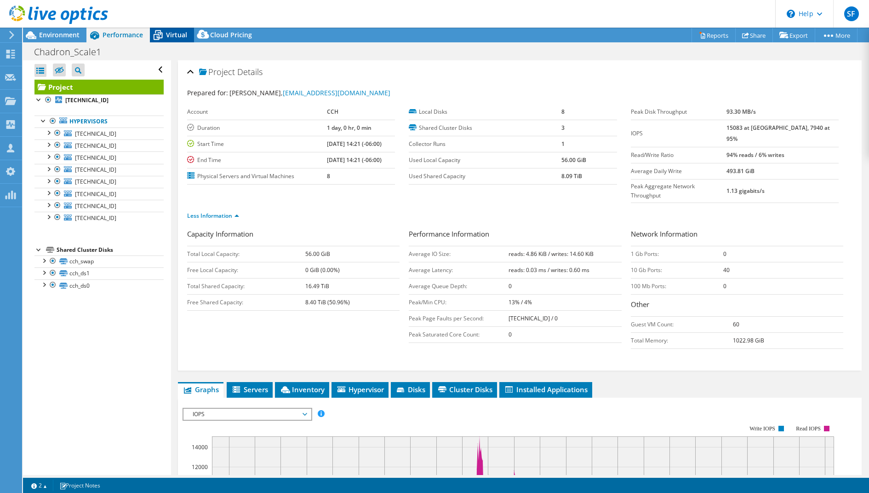
click at [174, 34] on span "Virtual" at bounding box center [176, 34] width 21 height 9
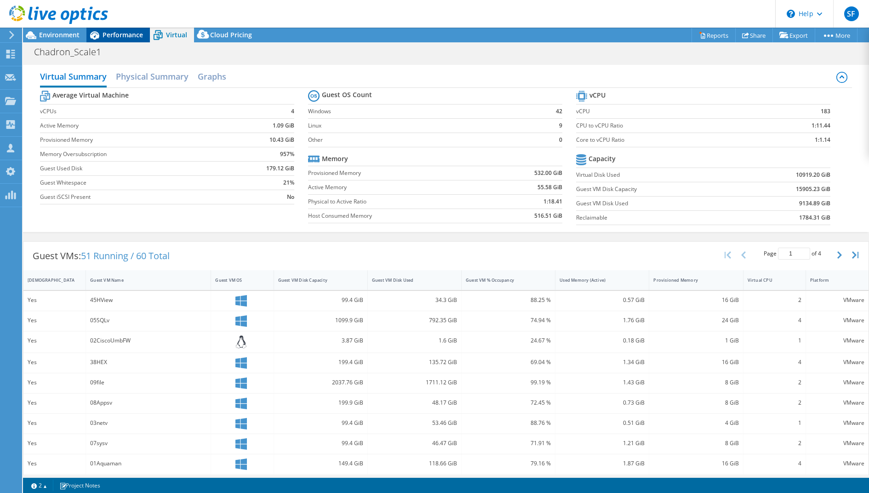
click at [114, 36] on span "Performance" at bounding box center [123, 34] width 40 height 9
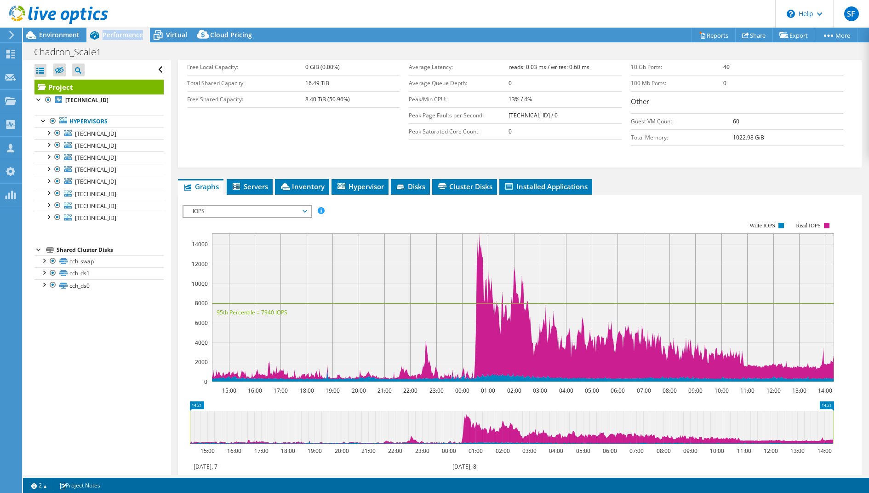
scroll to position [288, 0]
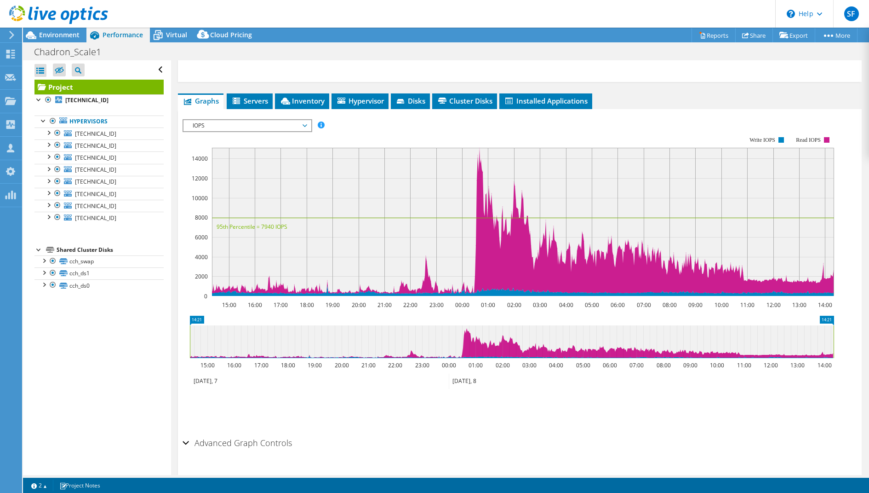
click at [304, 120] on span "IOPS" at bounding box center [247, 125] width 118 height 11
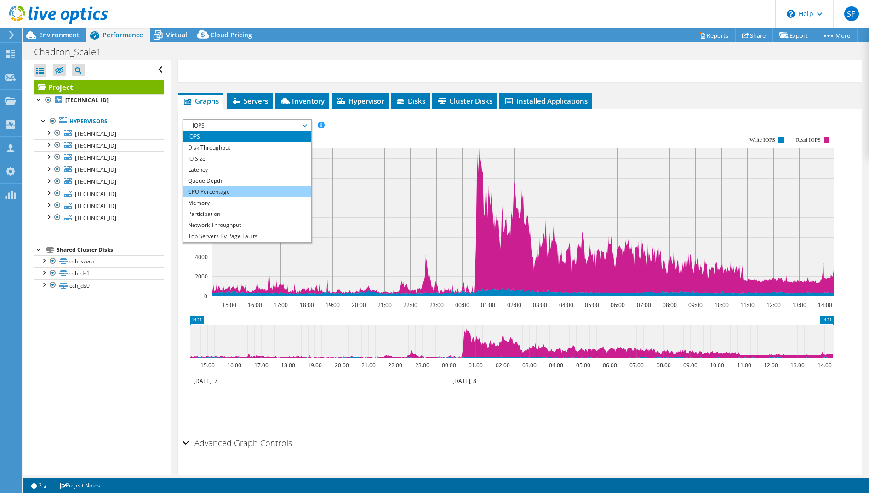
click at [239, 186] on li "CPU Percentage" at bounding box center [247, 191] width 127 height 11
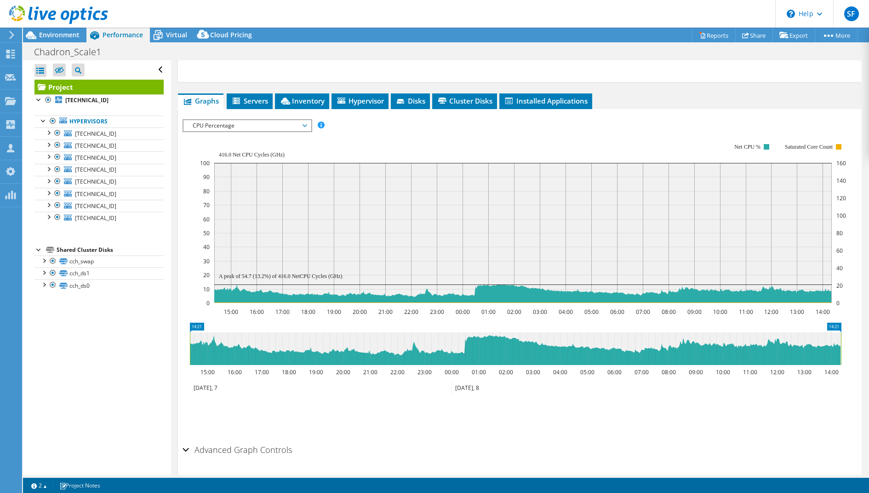
click at [304, 120] on span "CPU Percentage" at bounding box center [247, 125] width 118 height 11
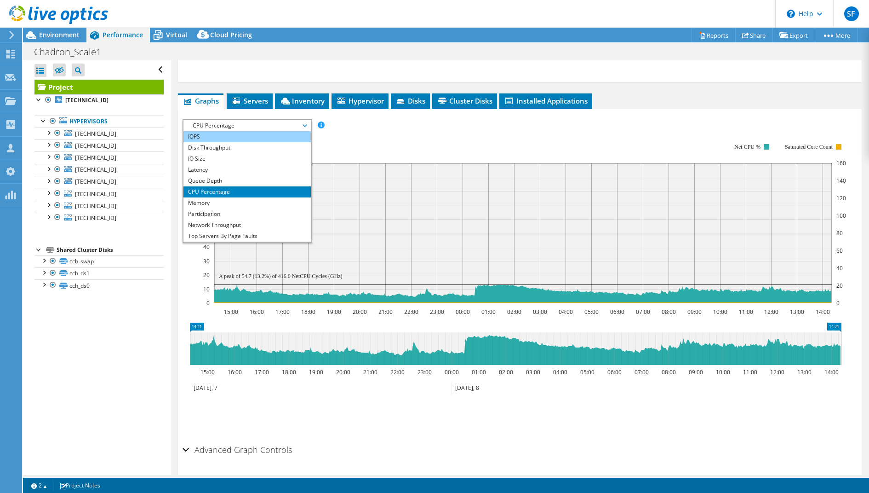
click at [257, 131] on li "IOPS" at bounding box center [247, 136] width 127 height 11
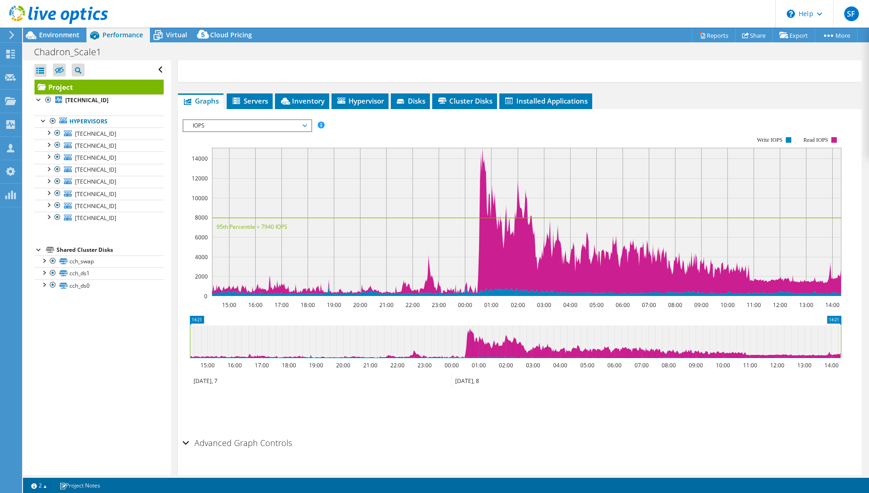
click at [295, 120] on span "IOPS" at bounding box center [247, 125] width 118 height 11
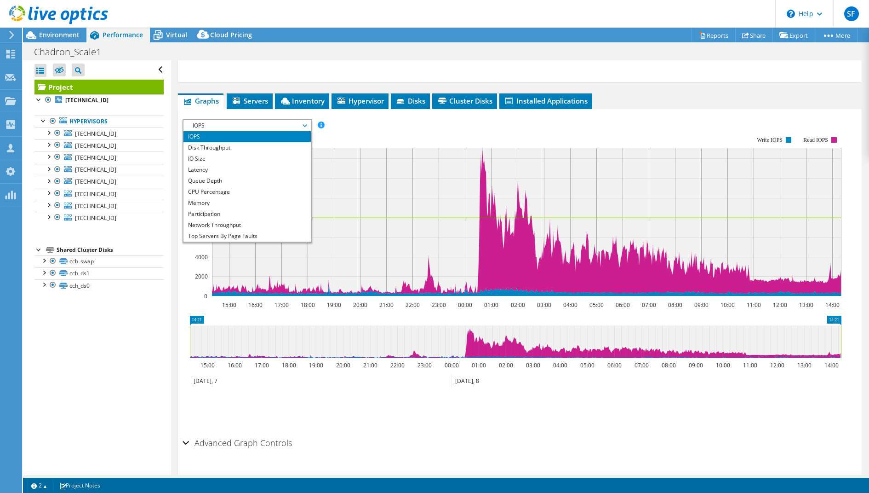
scroll to position [33, 0]
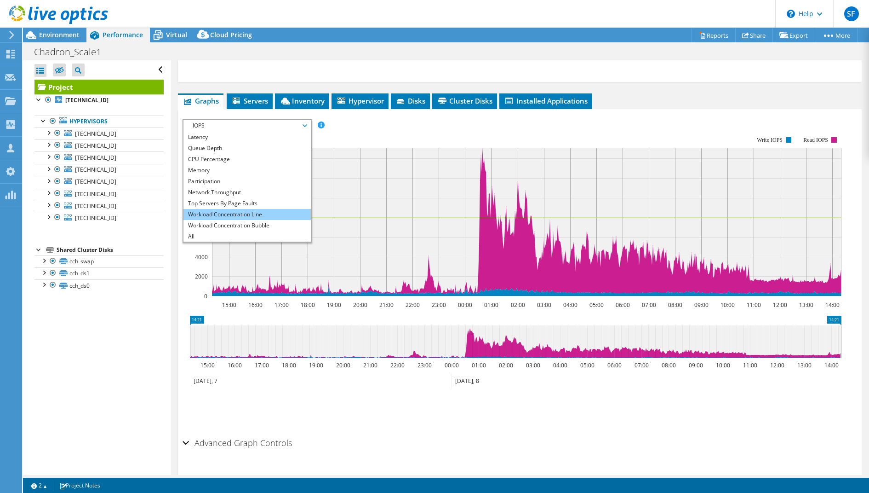
click at [260, 209] on li "Workload Concentration Line" at bounding box center [247, 214] width 127 height 11
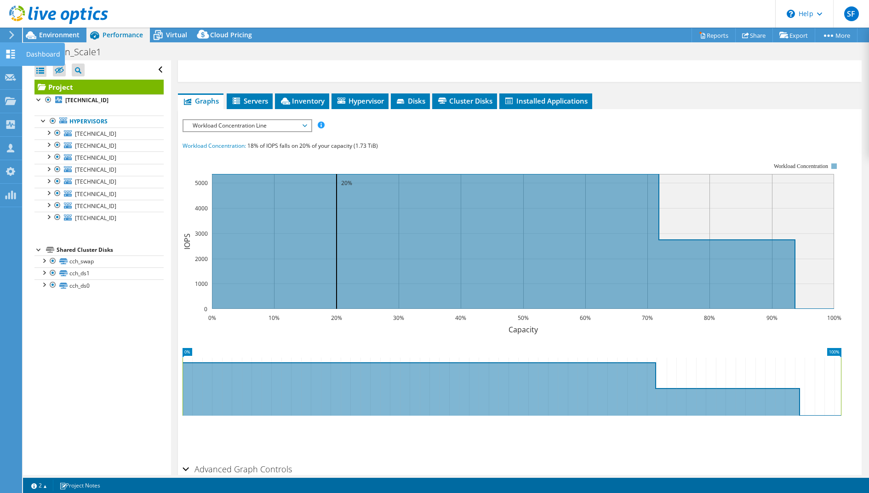
click at [8, 50] on use at bounding box center [10, 54] width 9 height 9
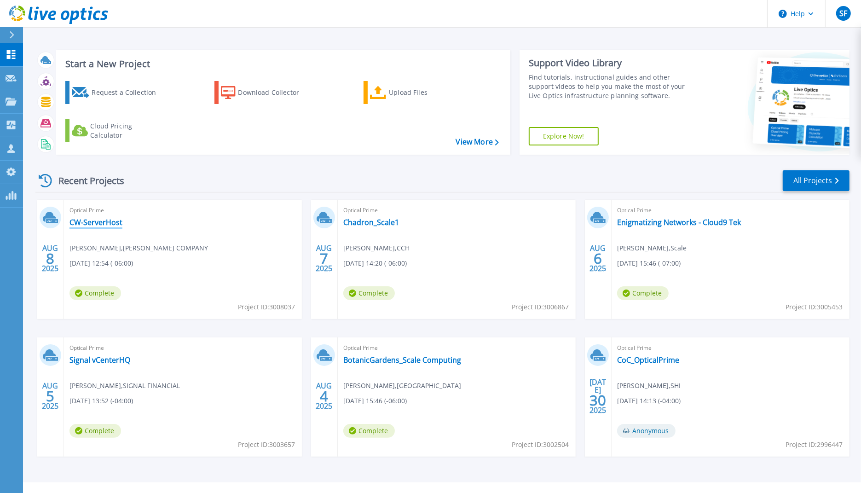
click at [108, 224] on link "CW-ServerHost" at bounding box center [95, 222] width 53 height 9
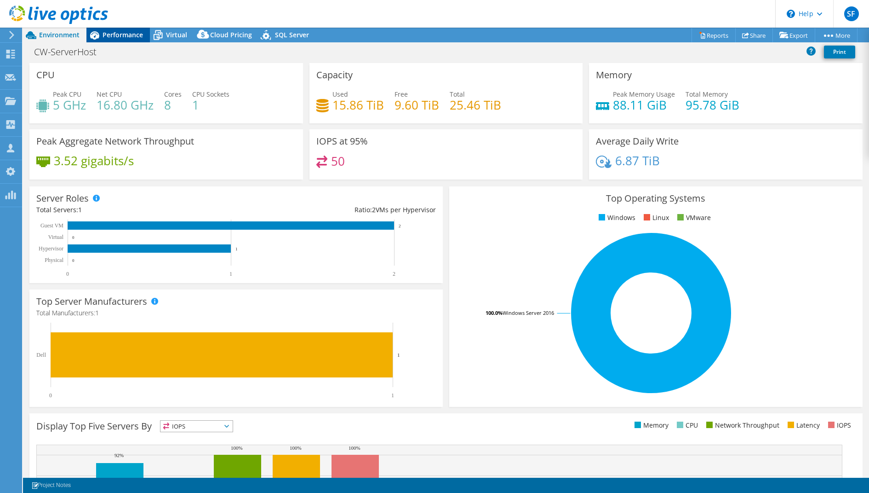
click at [115, 30] on span "Performance" at bounding box center [123, 34] width 40 height 9
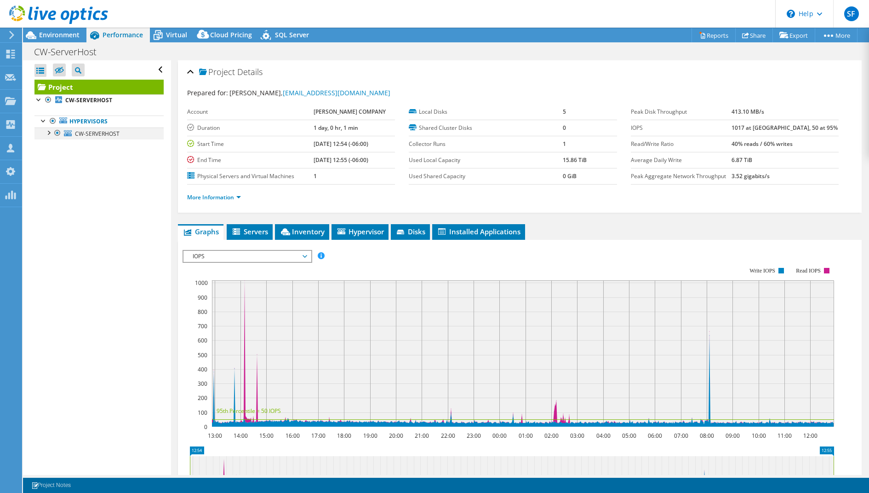
click at [49, 132] on div at bounding box center [48, 131] width 9 height 9
click at [39, 98] on div at bounding box center [38, 98] width 9 height 9
click at [41, 100] on div at bounding box center [38, 98] width 9 height 9
click at [162, 33] on icon at bounding box center [158, 35] width 9 height 7
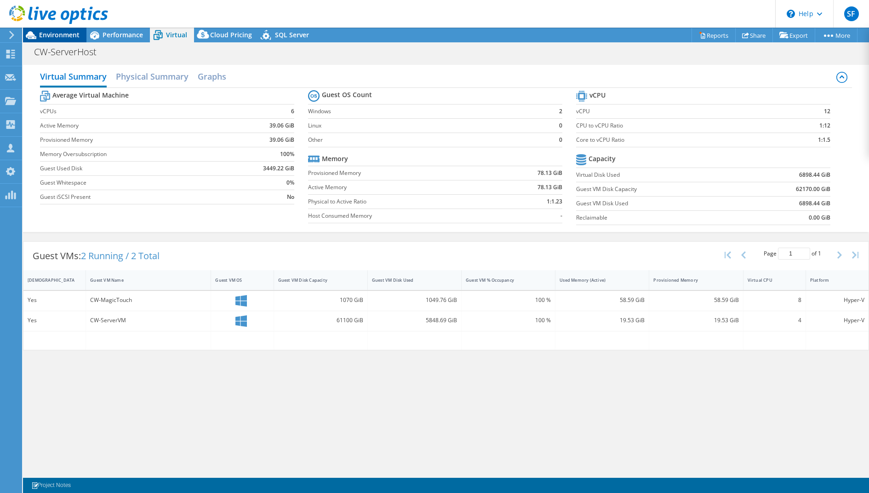
click at [64, 39] on span "Environment" at bounding box center [59, 34] width 40 height 9
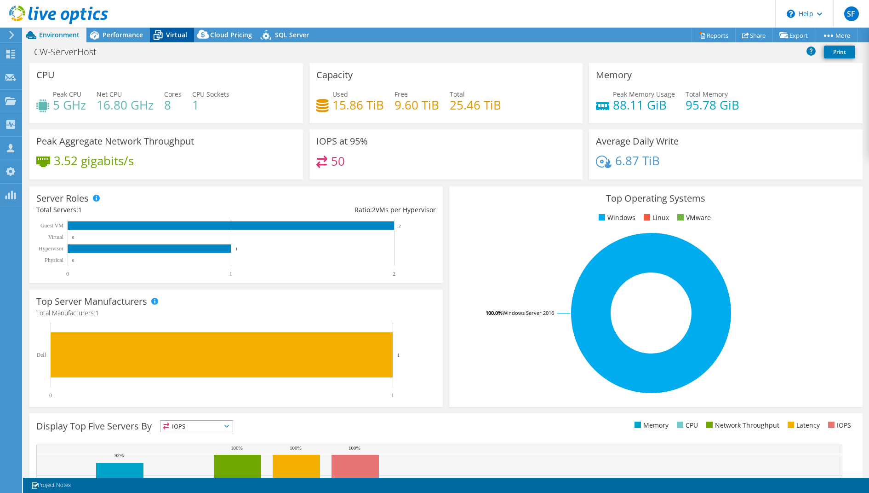
click at [163, 38] on icon at bounding box center [158, 35] width 16 height 16
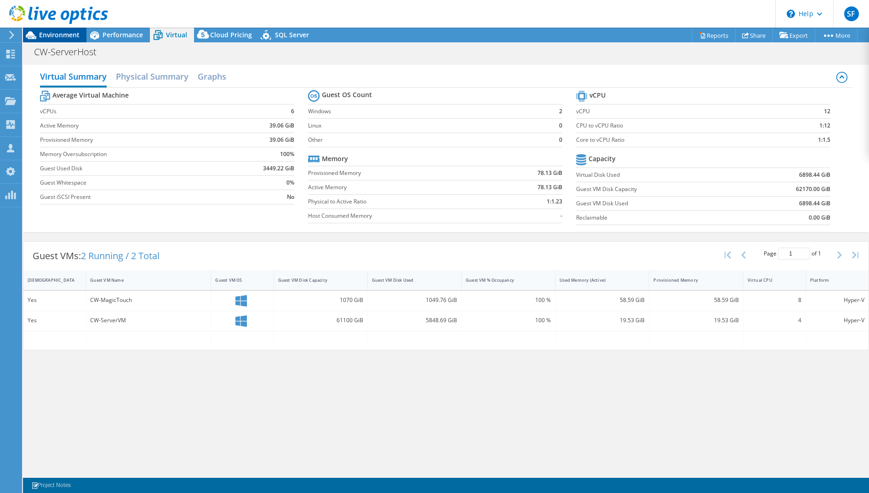
click at [57, 36] on span "Environment" at bounding box center [59, 34] width 40 height 9
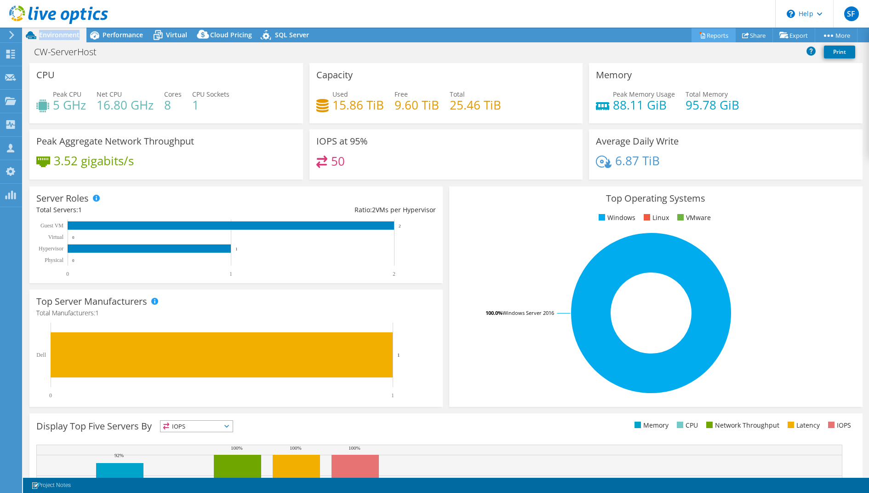
click at [707, 33] on link "Reports" at bounding box center [714, 35] width 44 height 14
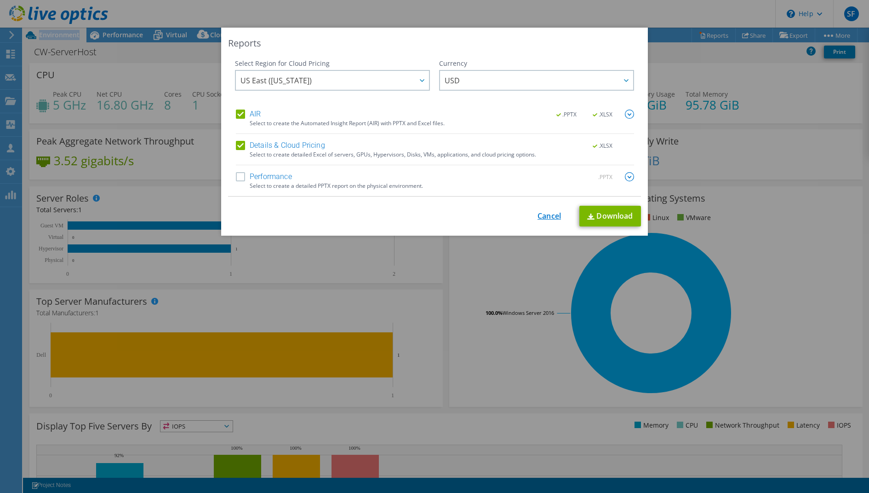
click at [544, 216] on link "Cancel" at bounding box center [549, 216] width 23 height 9
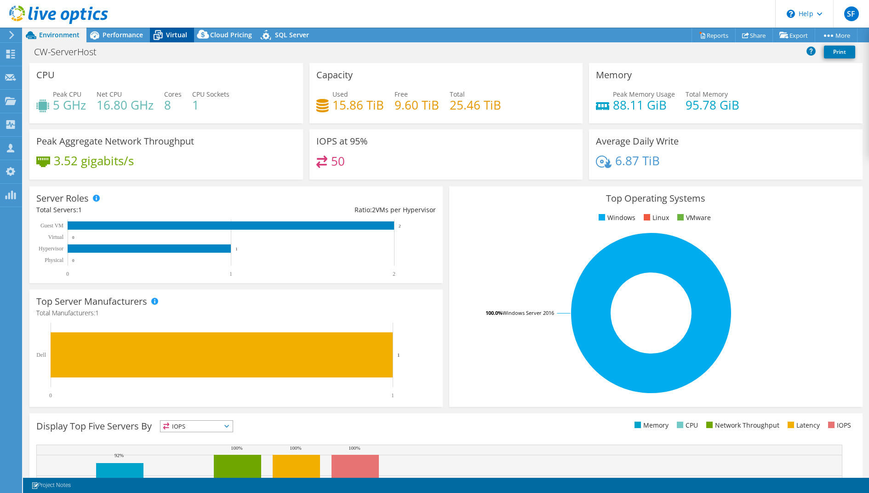
click at [166, 32] on span "Virtual" at bounding box center [176, 34] width 21 height 9
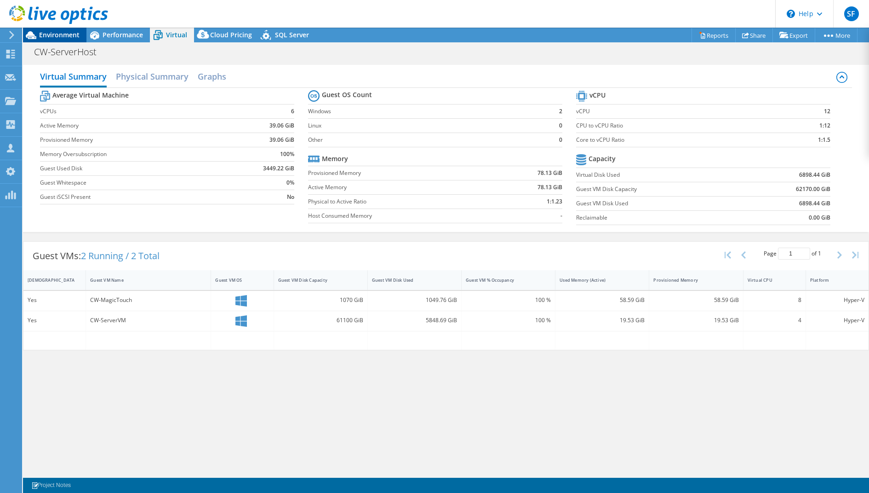
click at [56, 36] on span "Environment" at bounding box center [59, 34] width 40 height 9
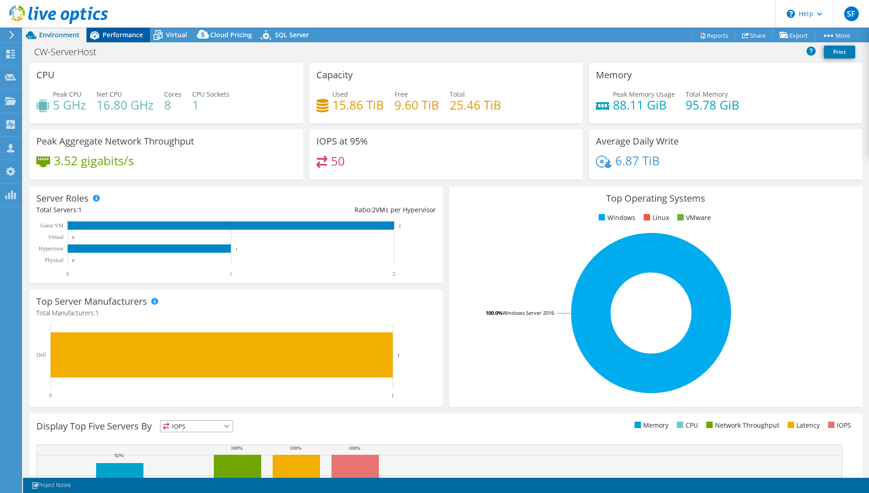
click at [119, 33] on span "Performance" at bounding box center [123, 34] width 40 height 9
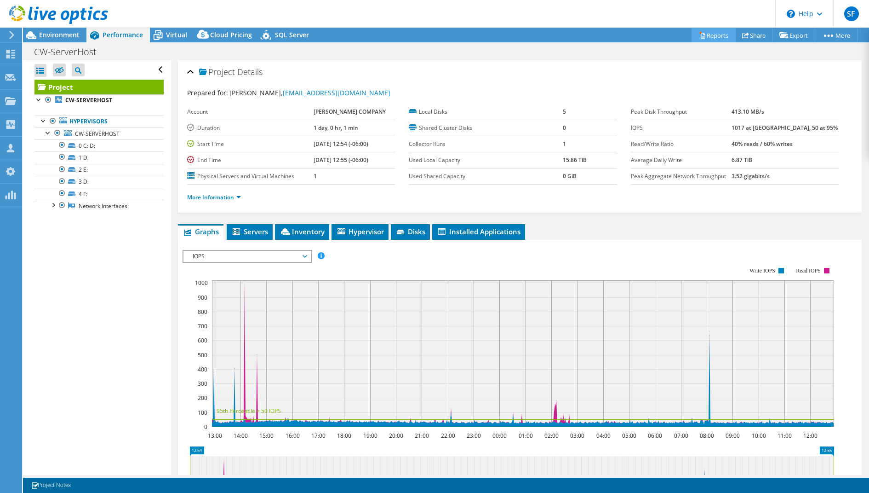
click at [713, 35] on link "Reports" at bounding box center [714, 35] width 44 height 14
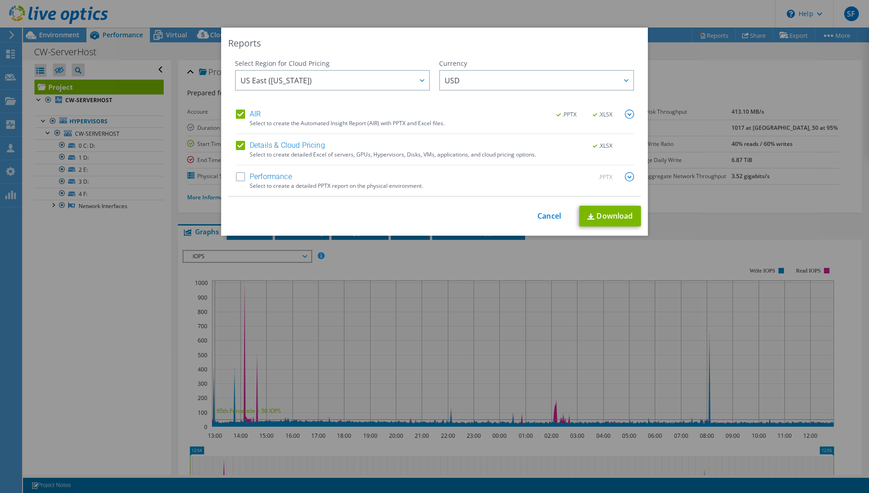
click at [244, 178] on label "Performance" at bounding box center [264, 176] width 56 height 9
click at [0, 0] on input "Performance" at bounding box center [0, 0] width 0 height 0
click at [606, 220] on link "Download" at bounding box center [611, 216] width 62 height 21
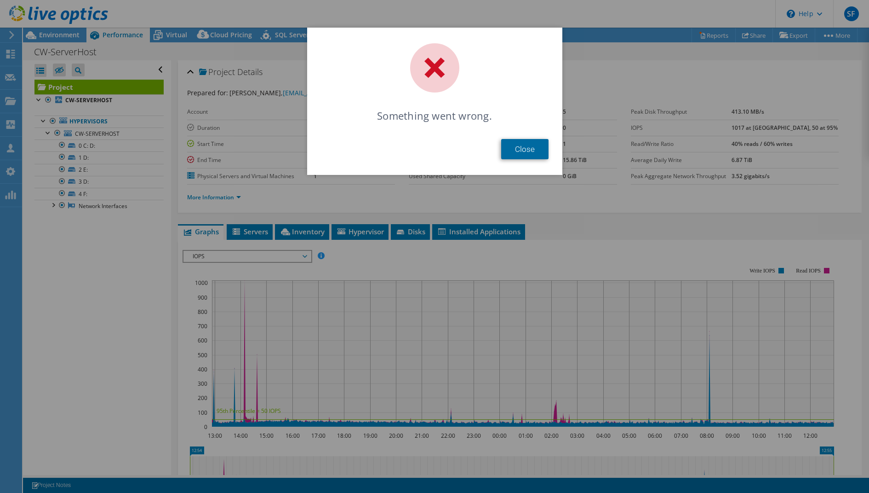
click at [525, 155] on link "Close" at bounding box center [524, 149] width 47 height 20
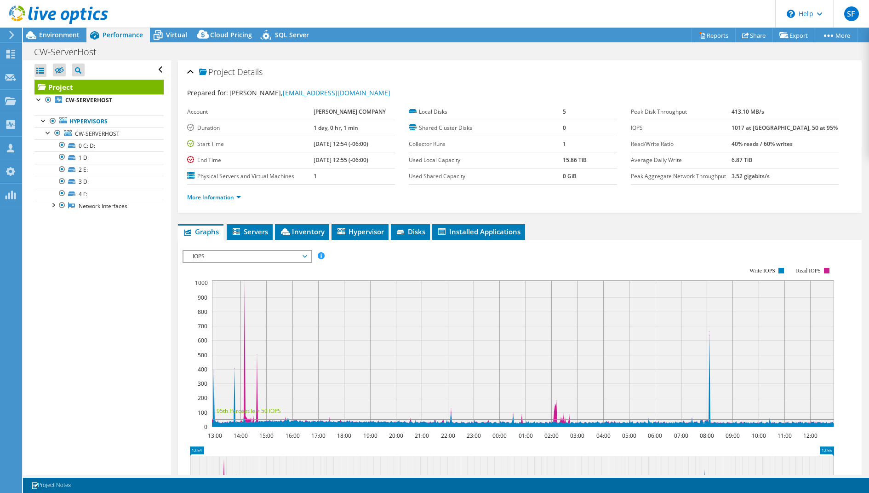
click at [448, 4] on header "SF OEM Team Member Steve Foley sfoley@scalecomputing.com Scale My Profile Log O…" at bounding box center [434, 14] width 869 height 28
click at [699, 35] on icon at bounding box center [702, 35] width 7 height 7
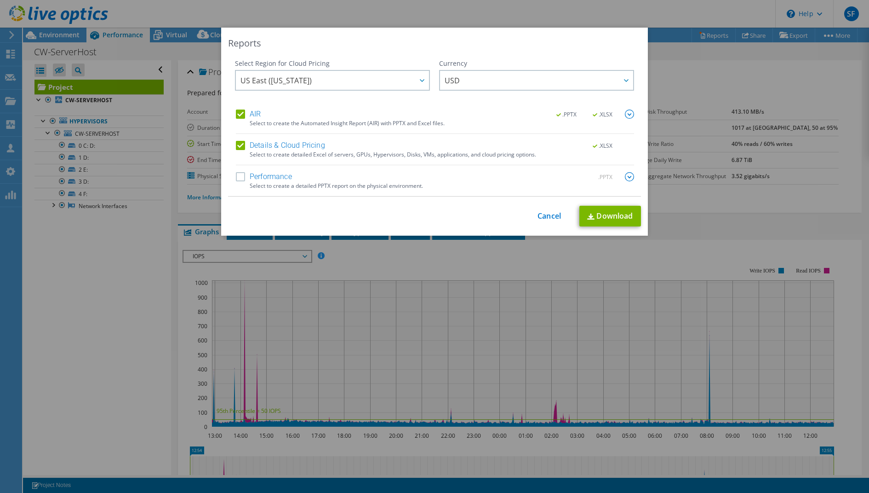
click at [280, 175] on label "Performance" at bounding box center [264, 176] width 56 height 9
click at [0, 0] on input "Performance" at bounding box center [0, 0] width 0 height 0
click at [610, 212] on link "Download" at bounding box center [611, 216] width 62 height 21
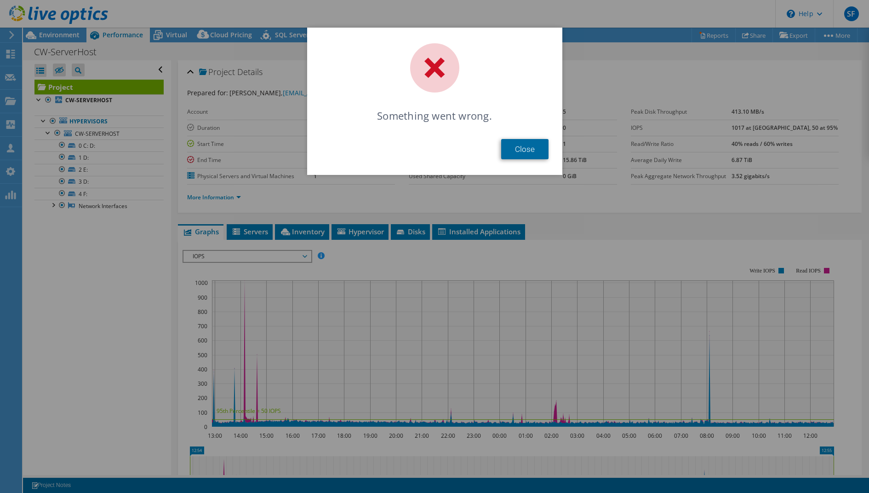
click at [529, 146] on link "Close" at bounding box center [524, 149] width 47 height 20
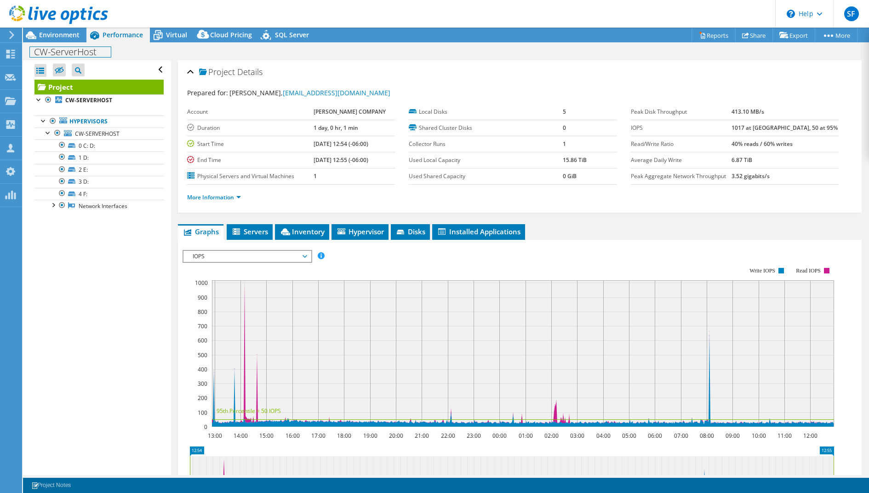
click at [66, 54] on h1 "CW-ServerHost" at bounding box center [70, 52] width 81 height 10
drag, startPoint x: 70, startPoint y: 134, endPoint x: 187, endPoint y: 35, distance: 153.4
click at [187, 35] on div "Virtual" at bounding box center [172, 35] width 44 height 15
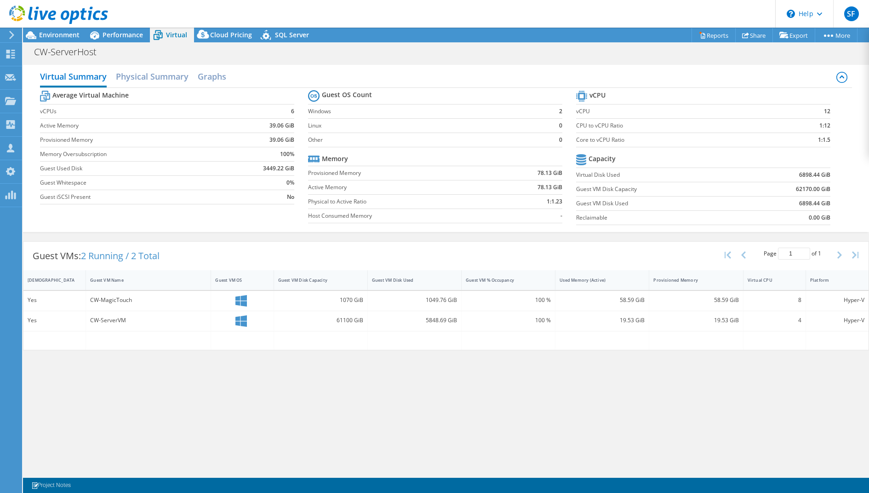
click at [50, 33] on span "Environment" at bounding box center [59, 34] width 40 height 9
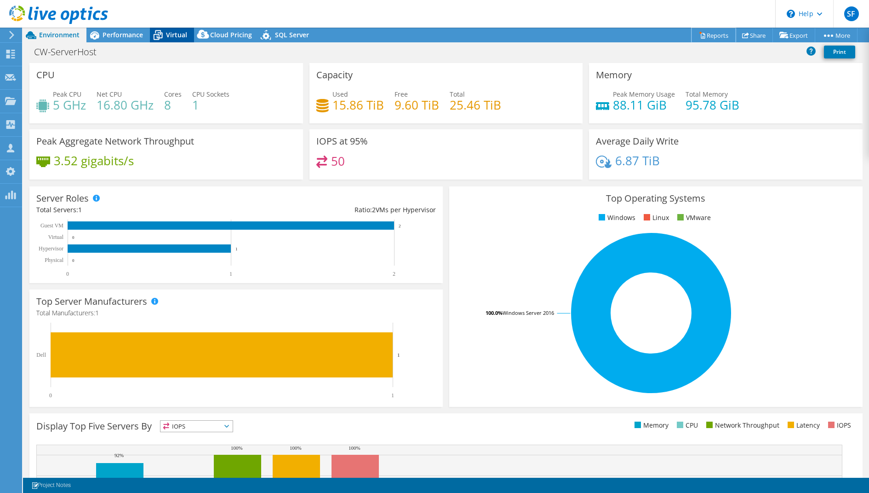
click at [705, 35] on link "Reports" at bounding box center [714, 35] width 44 height 14
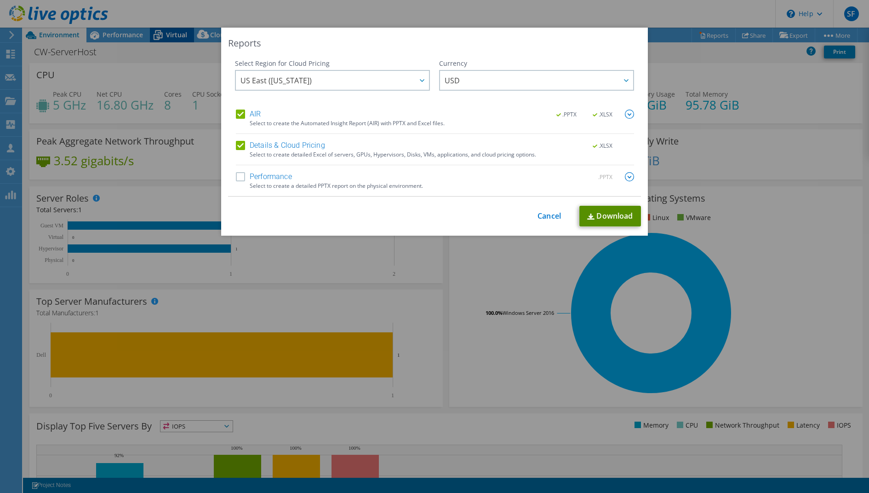
click at [587, 208] on link "Download" at bounding box center [611, 216] width 62 height 21
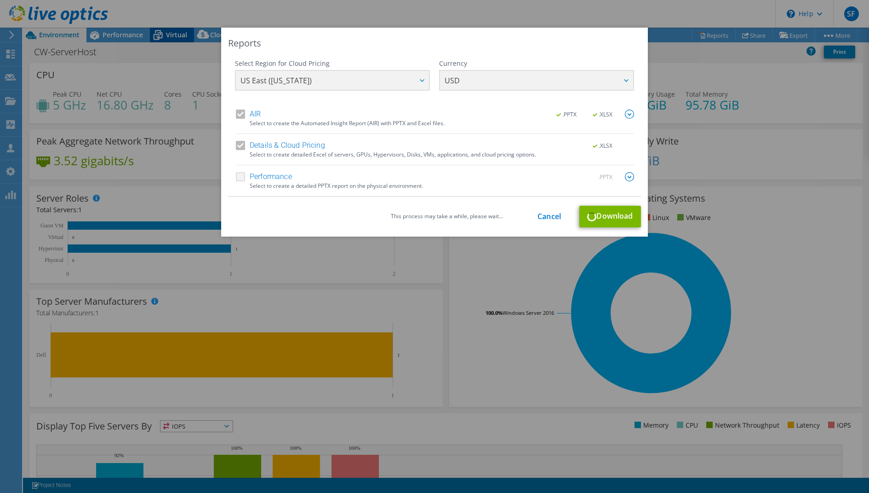
click at [589, 209] on div "This process may take a while, please wait... Cancel Download" at bounding box center [434, 217] width 413 height 22
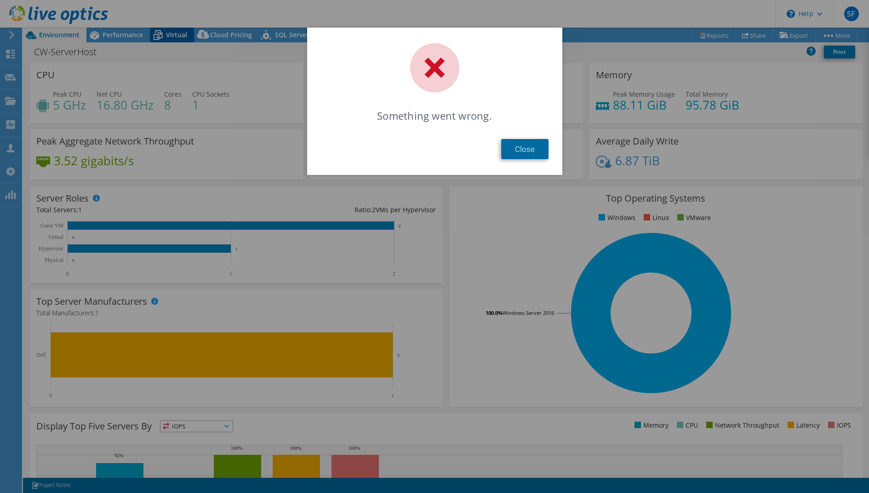
click at [530, 141] on link "Close" at bounding box center [524, 149] width 47 height 20
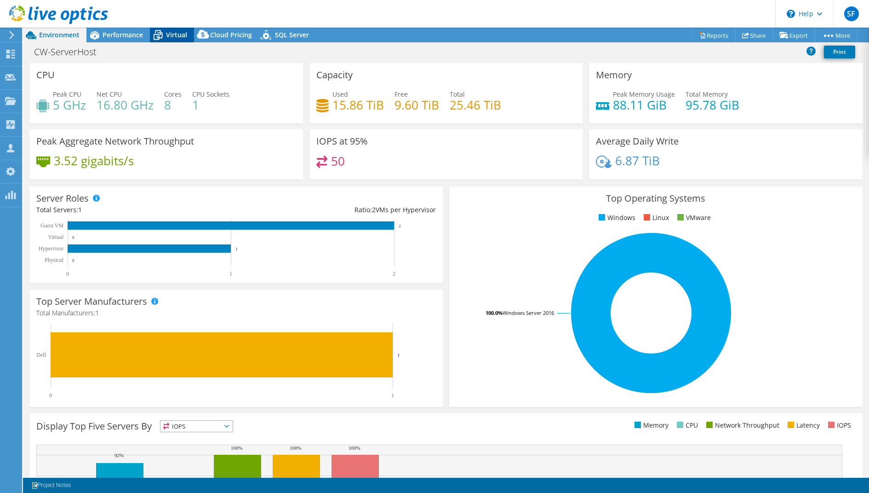
click at [16, 57] on icon at bounding box center [10, 54] width 11 height 9
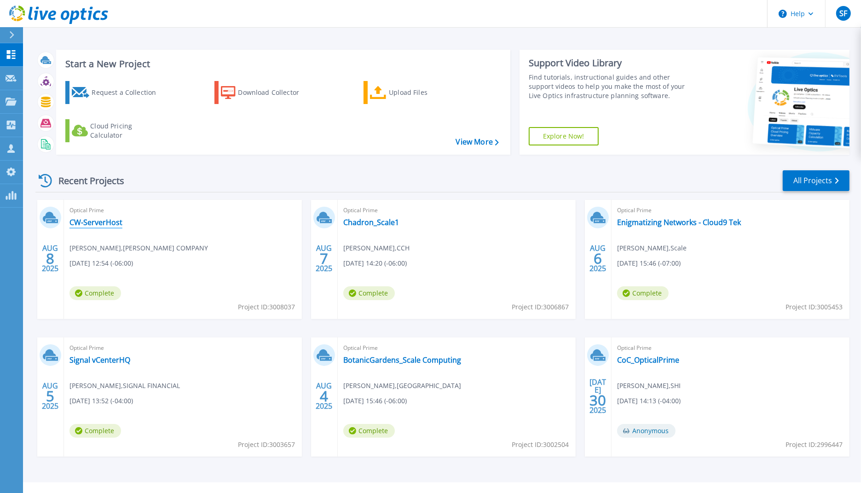
click at [89, 222] on link "CW-ServerHost" at bounding box center [95, 222] width 53 height 9
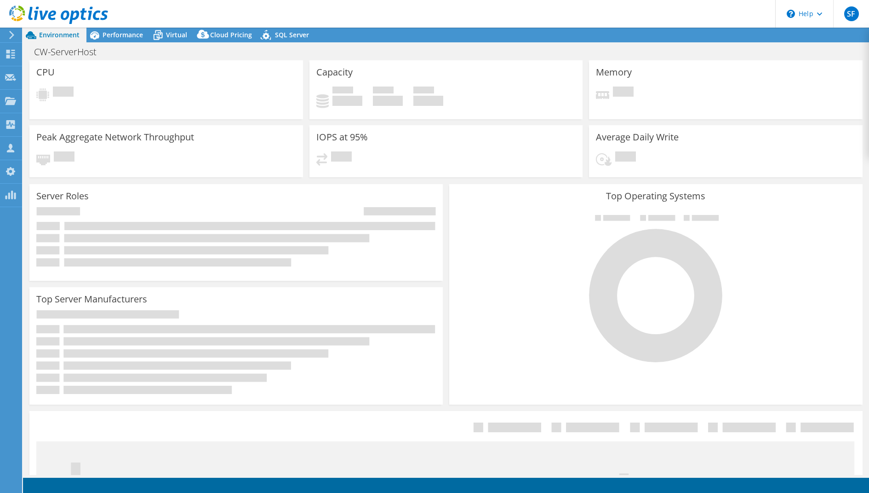
select select "USD"
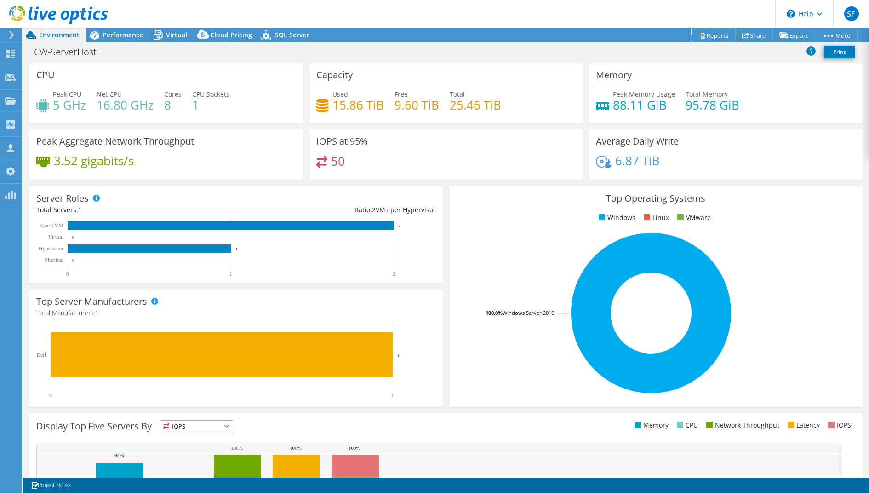
click at [712, 34] on link "Reports" at bounding box center [714, 35] width 44 height 14
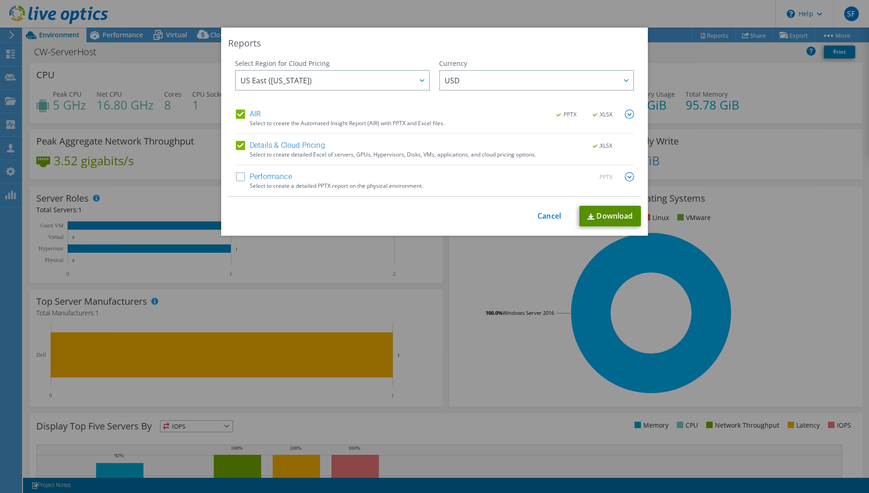
click at [607, 213] on link "Download" at bounding box center [611, 216] width 62 height 21
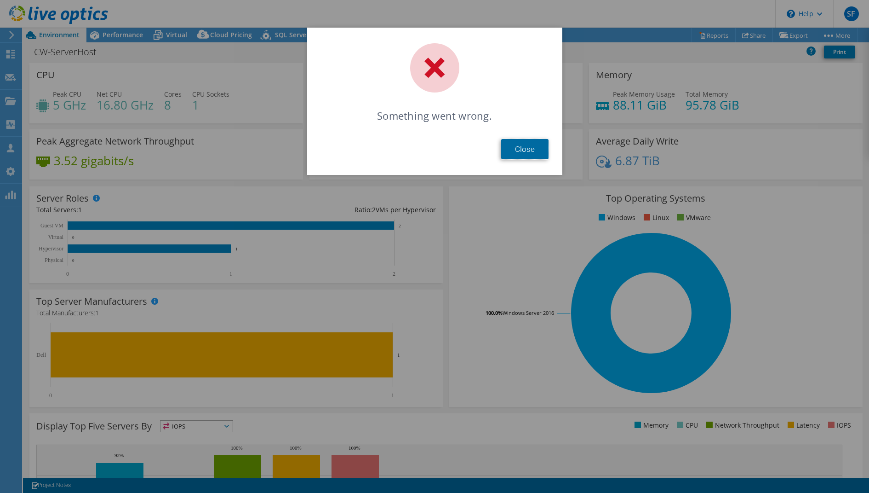
click at [528, 149] on link "Close" at bounding box center [524, 149] width 47 height 20
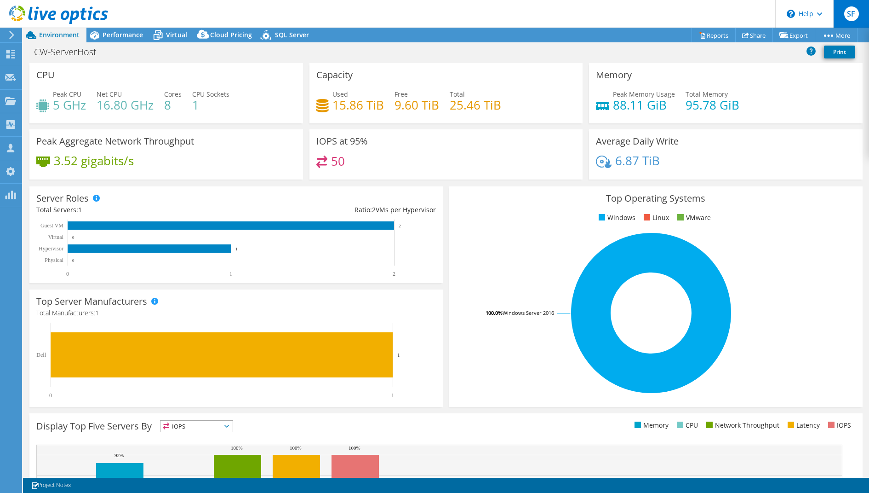
click at [847, 12] on span "SF" at bounding box center [852, 13] width 15 height 15
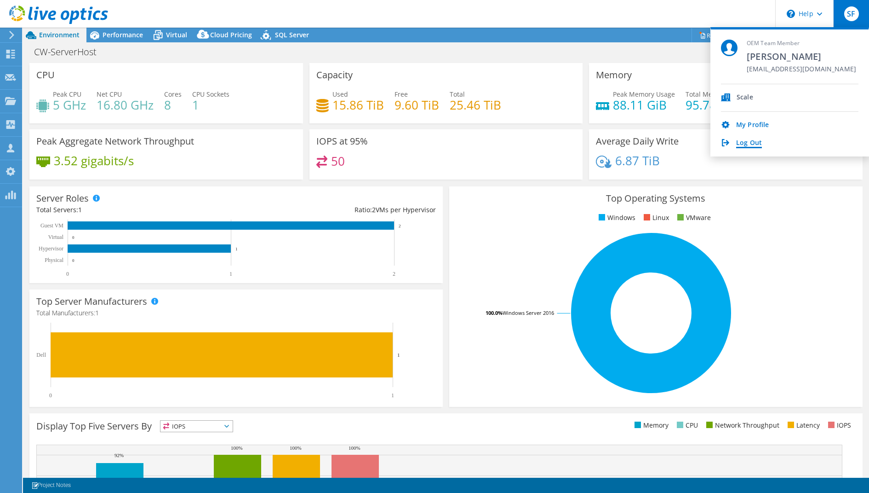
click at [748, 146] on link "Log Out" at bounding box center [749, 143] width 26 height 9
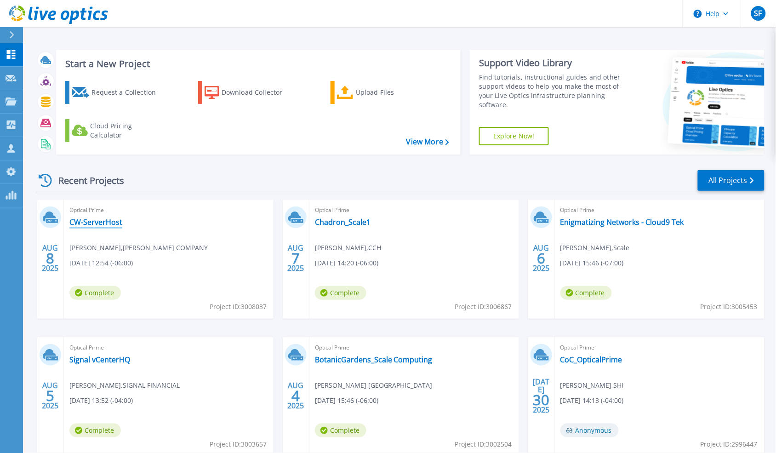
click at [105, 218] on link "CW-ServerHost" at bounding box center [95, 222] width 53 height 9
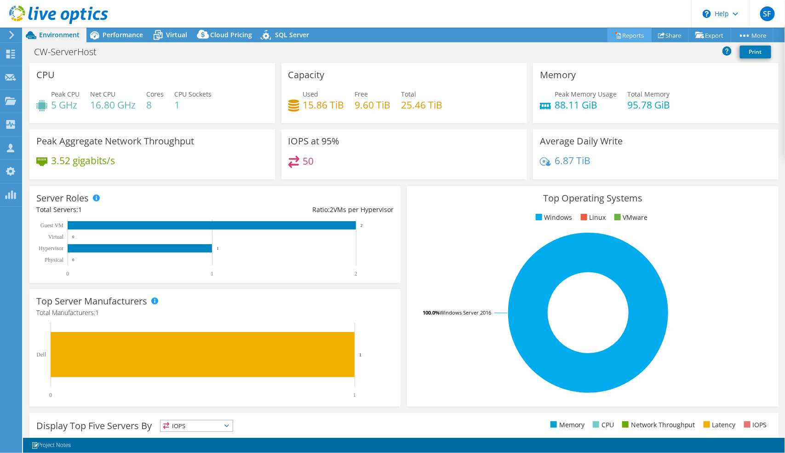
click at [631, 34] on link "Reports" at bounding box center [630, 35] width 44 height 14
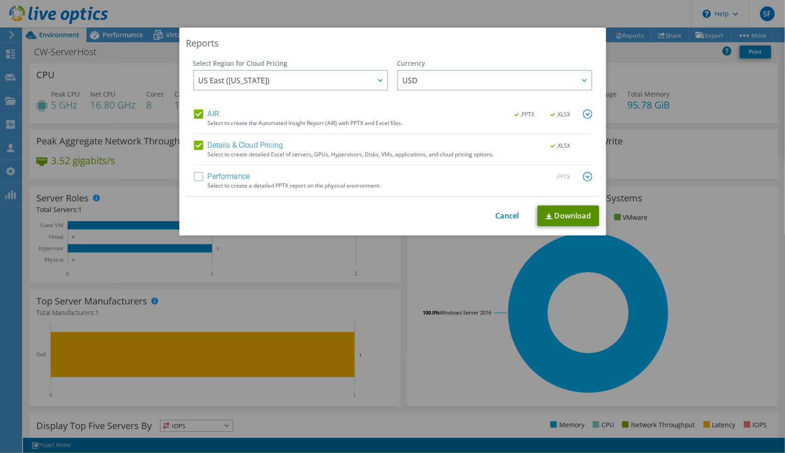
click at [538, 213] on link "Download" at bounding box center [569, 216] width 62 height 21
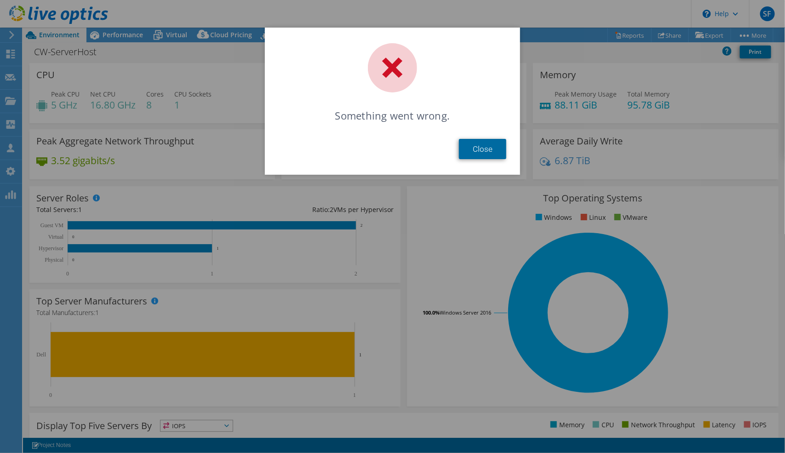
click at [475, 146] on link "Close" at bounding box center [482, 149] width 47 height 20
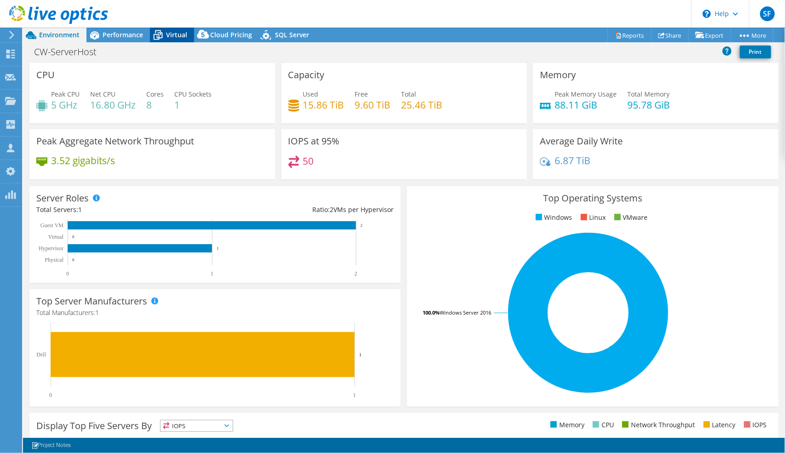
click at [177, 34] on span "Virtual" at bounding box center [176, 34] width 21 height 9
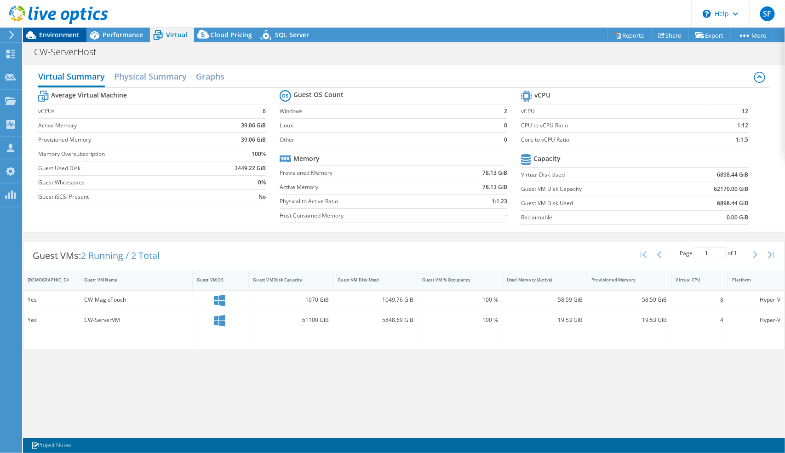
drag, startPoint x: 52, startPoint y: 29, endPoint x: 59, endPoint y: 33, distance: 7.9
click at [54, 29] on div at bounding box center [54, 15] width 108 height 31
click at [59, 33] on span "Environment" at bounding box center [59, 34] width 40 height 9
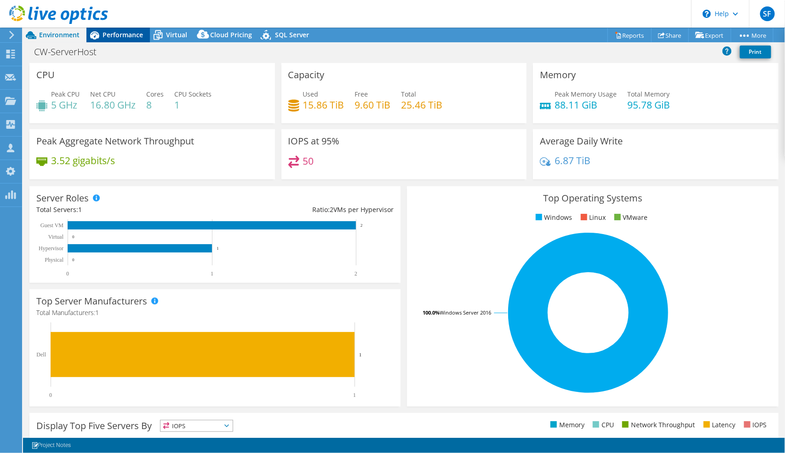
click at [109, 40] on div "Performance" at bounding box center [117, 35] width 63 height 15
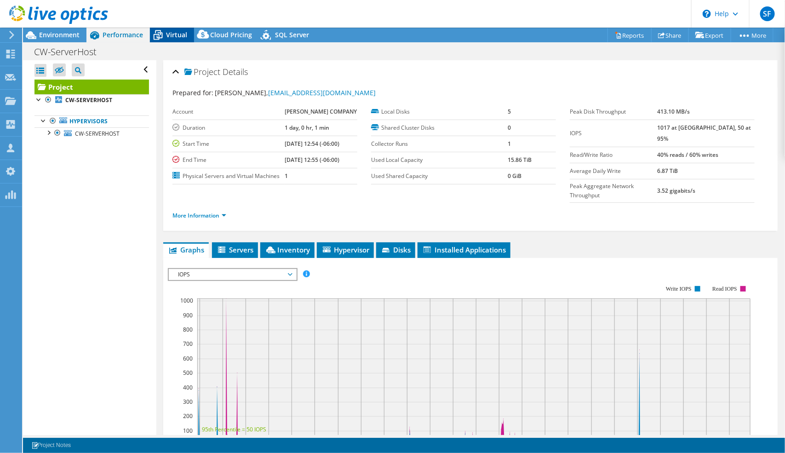
click at [171, 31] on span "Virtual" at bounding box center [176, 34] width 21 height 9
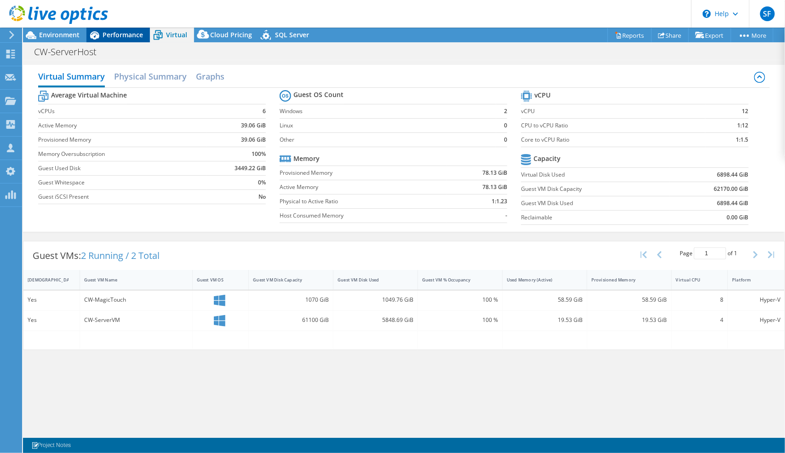
click at [107, 34] on span "Performance" at bounding box center [123, 34] width 40 height 9
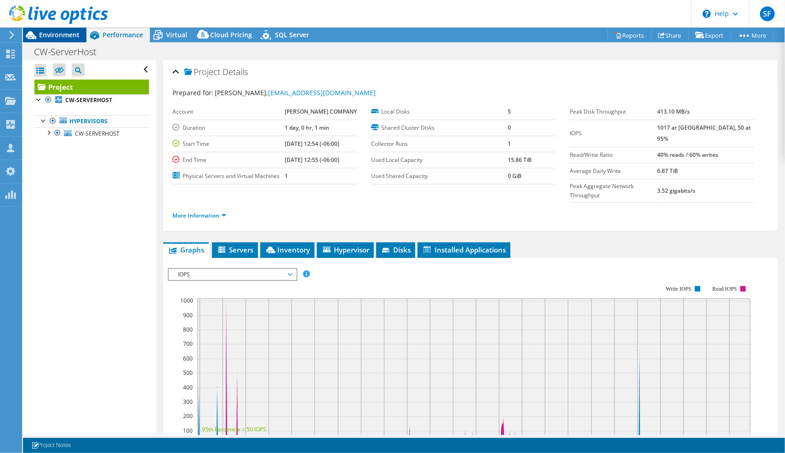
click at [48, 36] on span "Environment" at bounding box center [59, 34] width 40 height 9
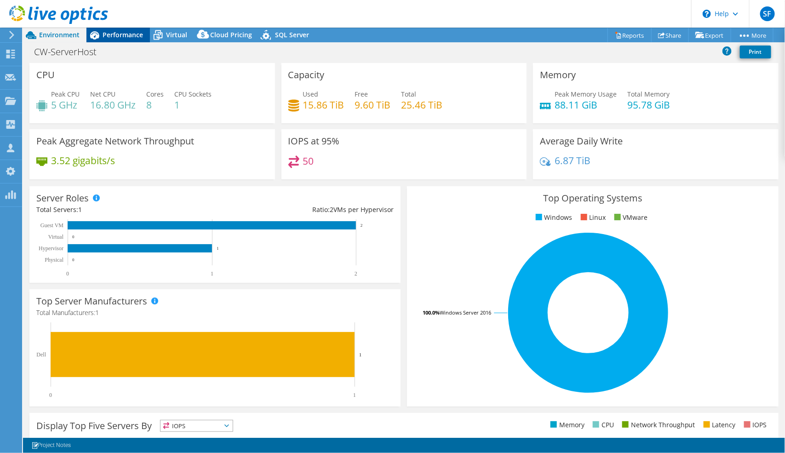
click at [127, 37] on span "Performance" at bounding box center [123, 34] width 40 height 9
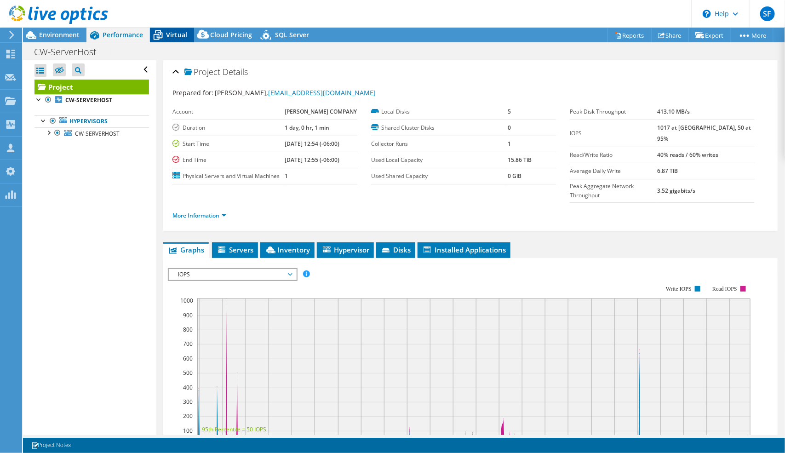
click at [167, 37] on span "Virtual" at bounding box center [176, 34] width 21 height 9
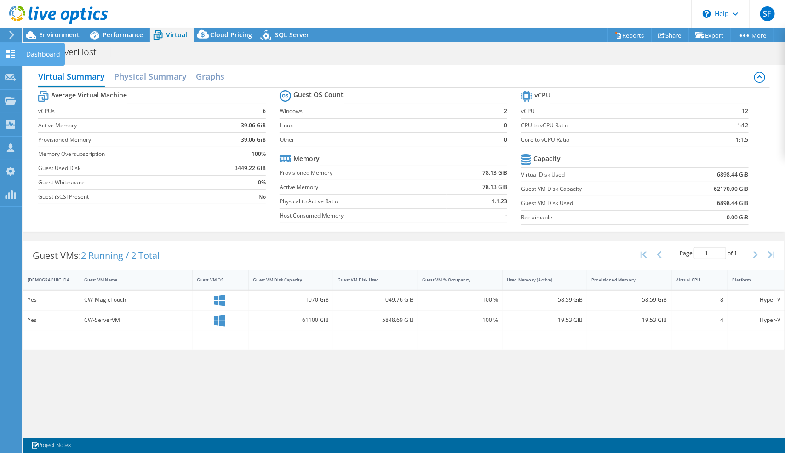
click at [10, 57] on use at bounding box center [10, 54] width 9 height 9
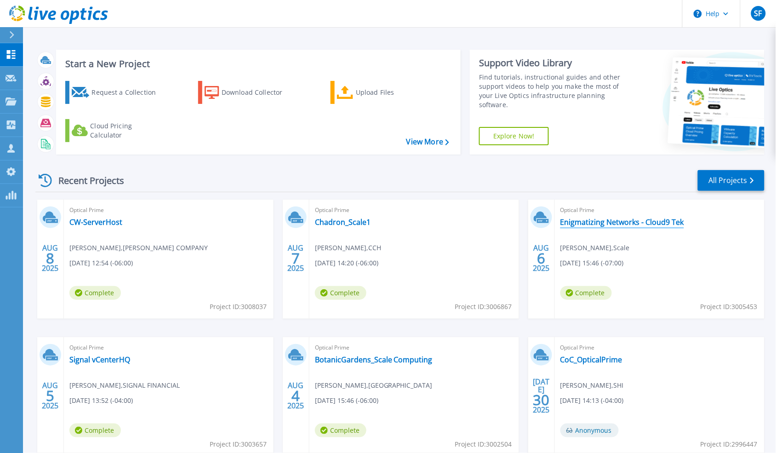
click at [634, 224] on link "Enigmatizing Networks - Cloud9 Tek" at bounding box center [623, 222] width 124 height 9
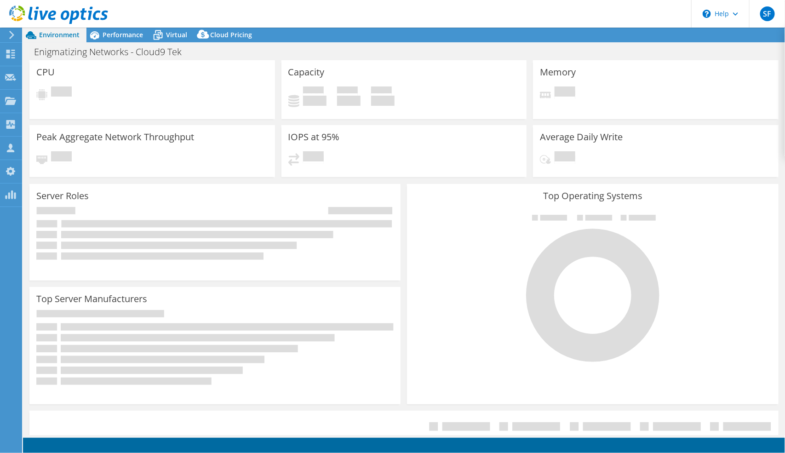
select select "USD"
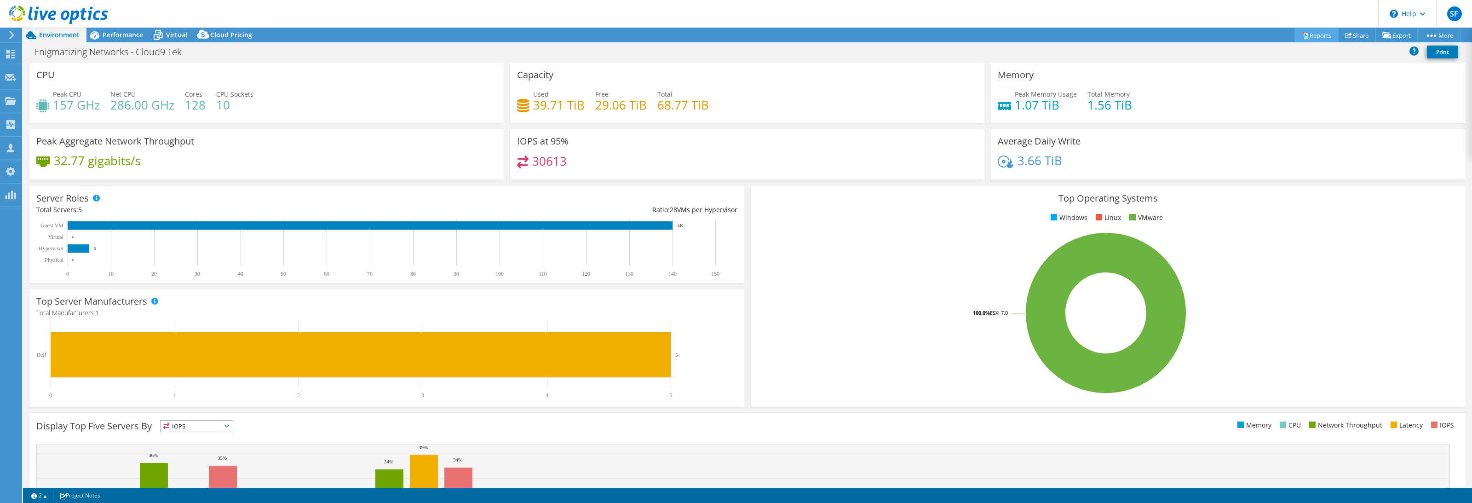
click at [785, 35] on link "Reports" at bounding box center [1316, 35] width 44 height 14
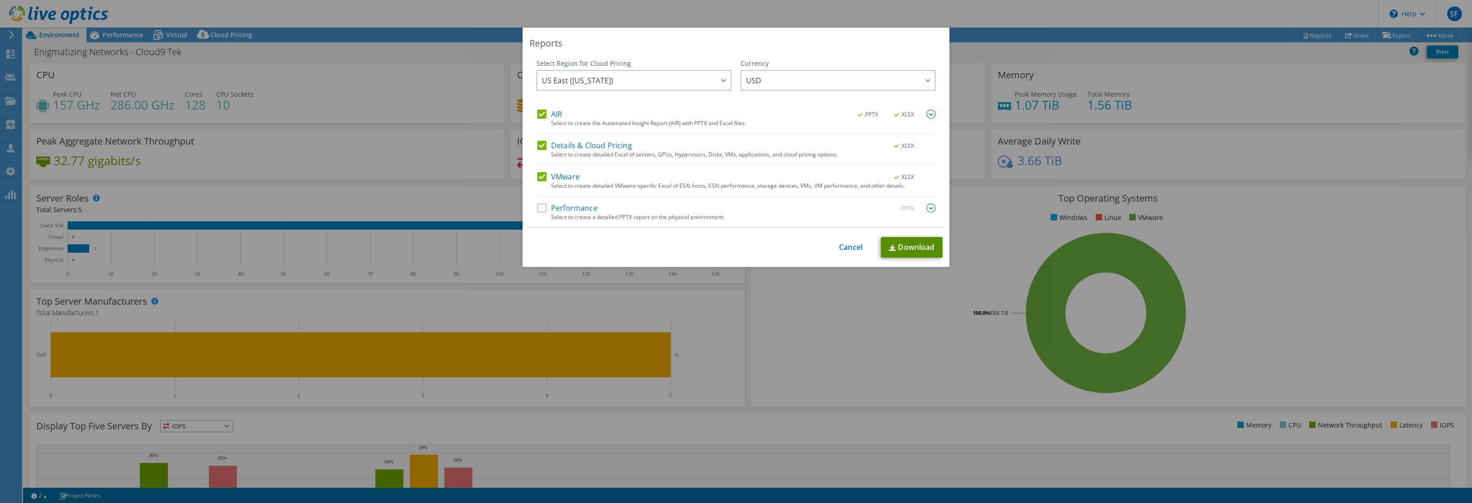
click at [785, 249] on link "Download" at bounding box center [912, 247] width 62 height 21
click at [785, 249] on link "Cancel" at bounding box center [850, 247] width 23 height 9
